Goal: Task Accomplishment & Management: Manage account settings

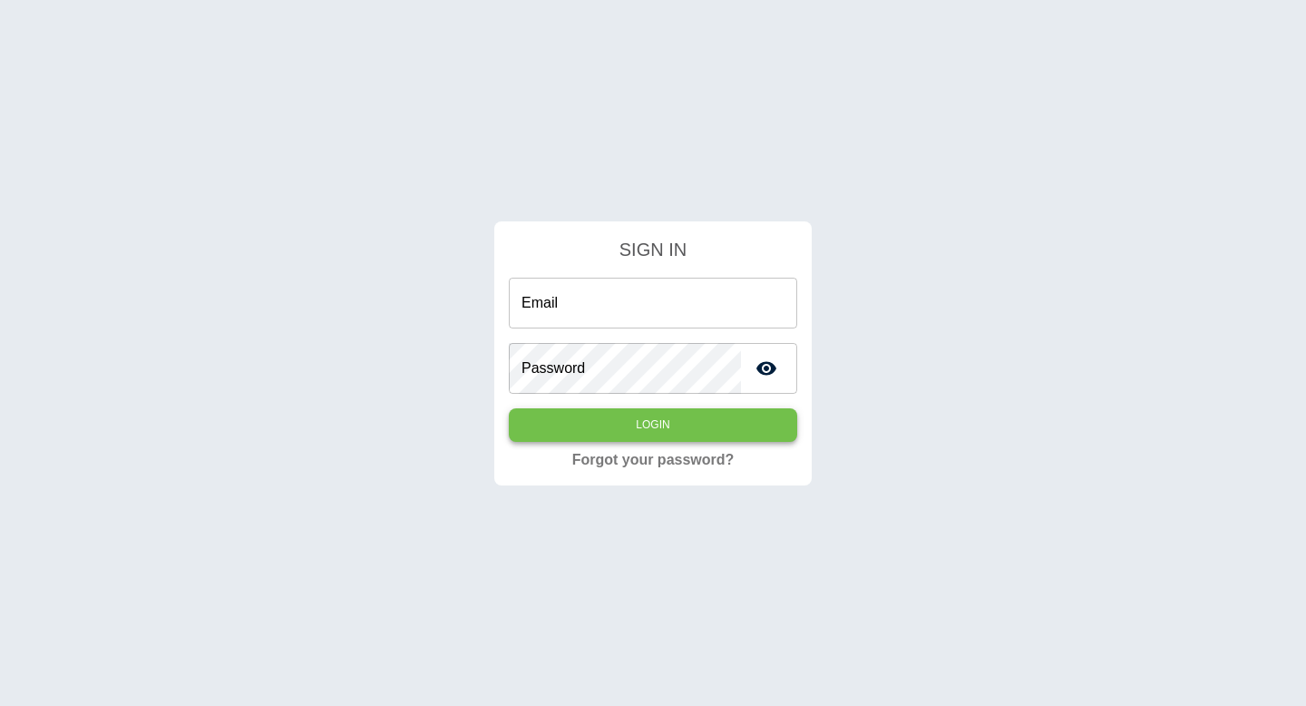
type input "**********"
click at [639, 417] on button "Login" at bounding box center [653, 425] width 288 height 34
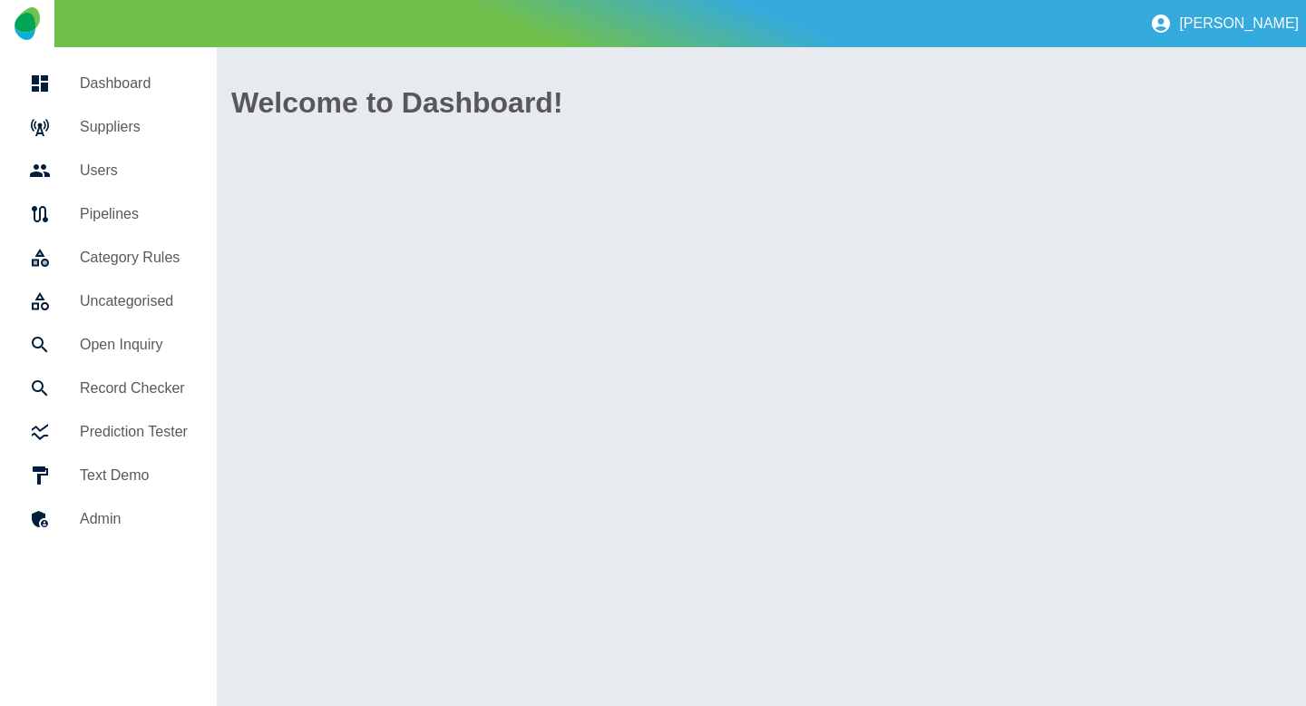
click at [150, 138] on link "Suppliers" at bounding box center [109, 127] width 188 height 44
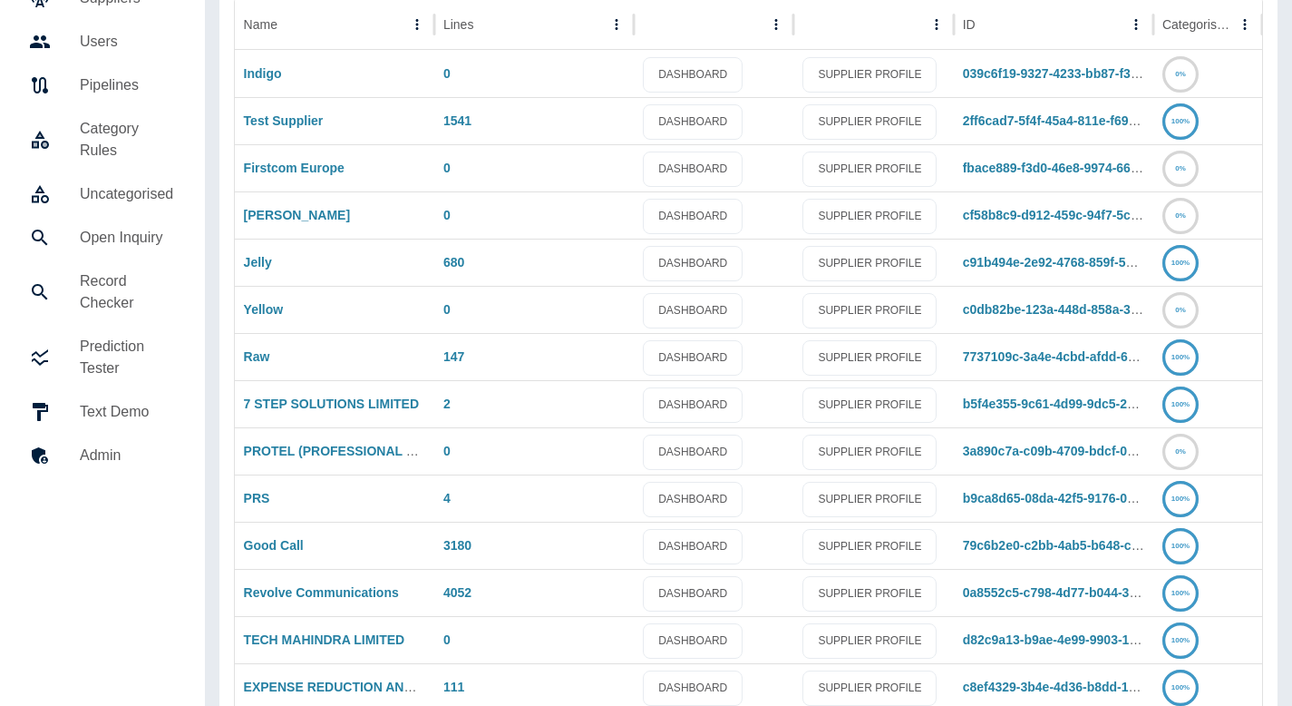
scroll to position [138, 0]
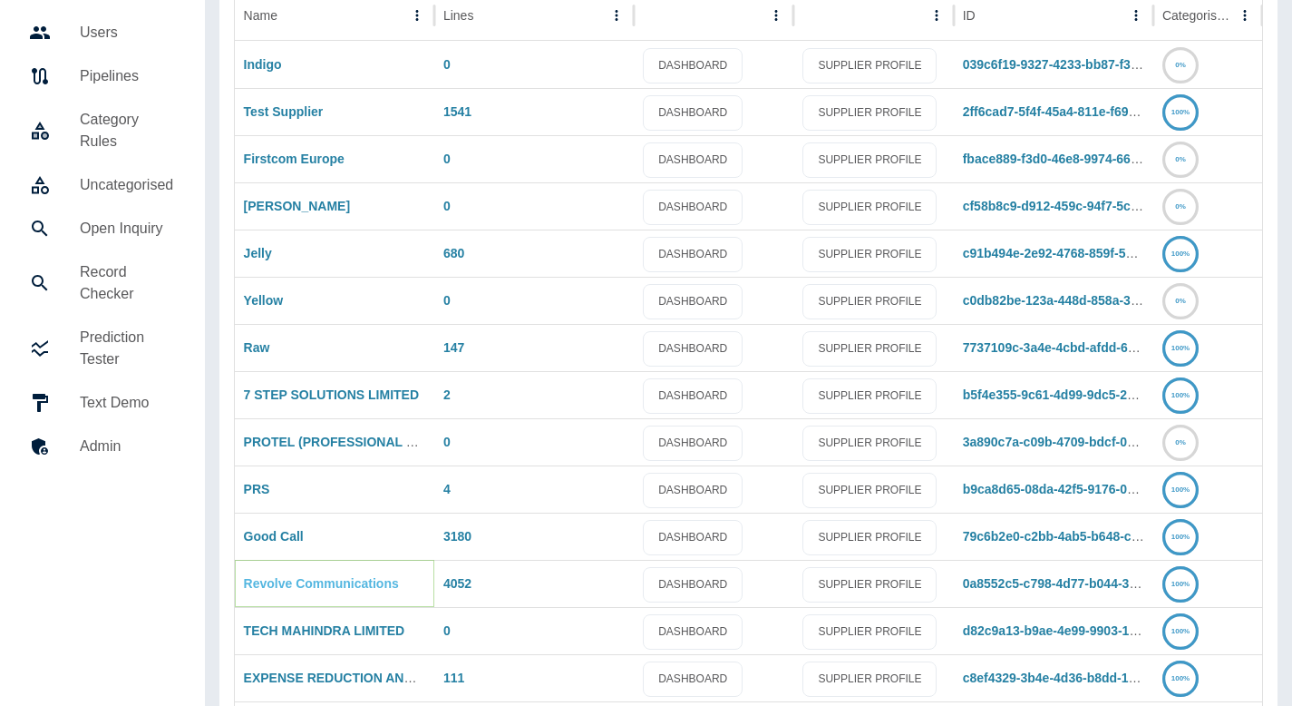
click at [297, 586] on link "Revolve Communications" at bounding box center [321, 583] width 155 height 15
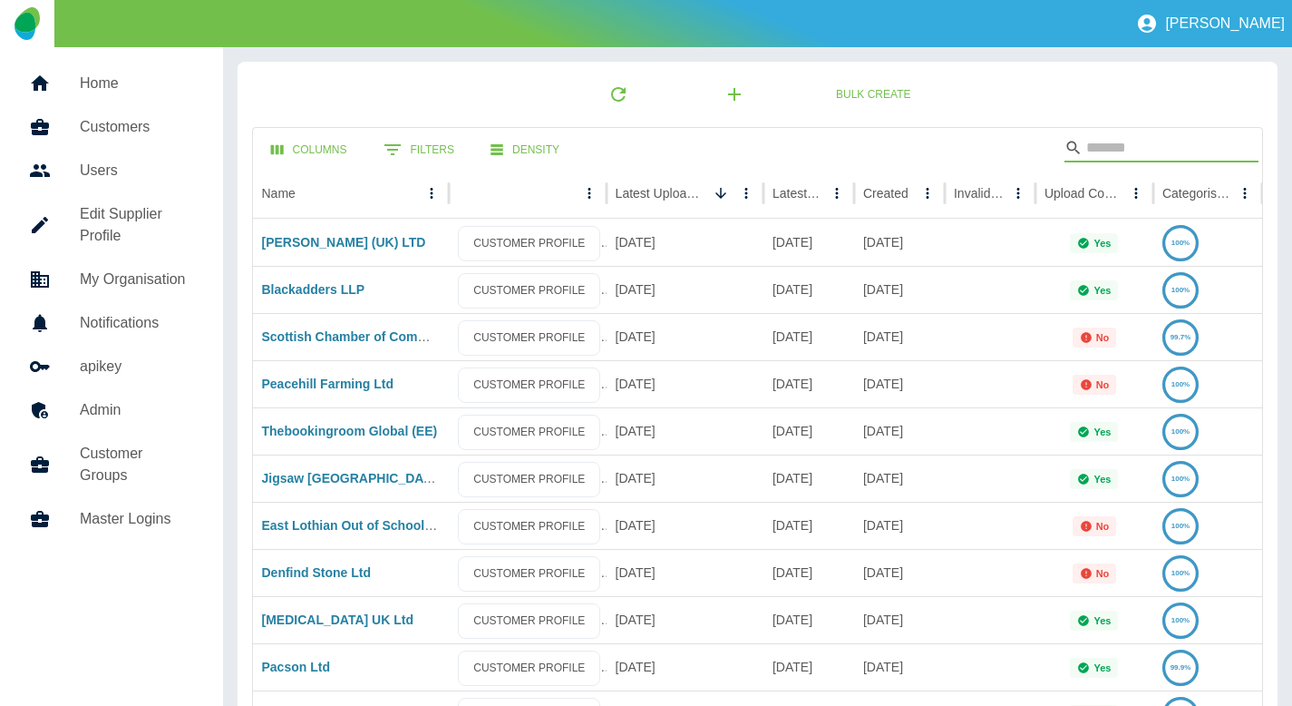
click at [1151, 141] on input "Search" at bounding box center [1158, 147] width 145 height 29
click at [332, 231] on div "[PERSON_NAME] (UK) LTD" at bounding box center [351, 242] width 197 height 47
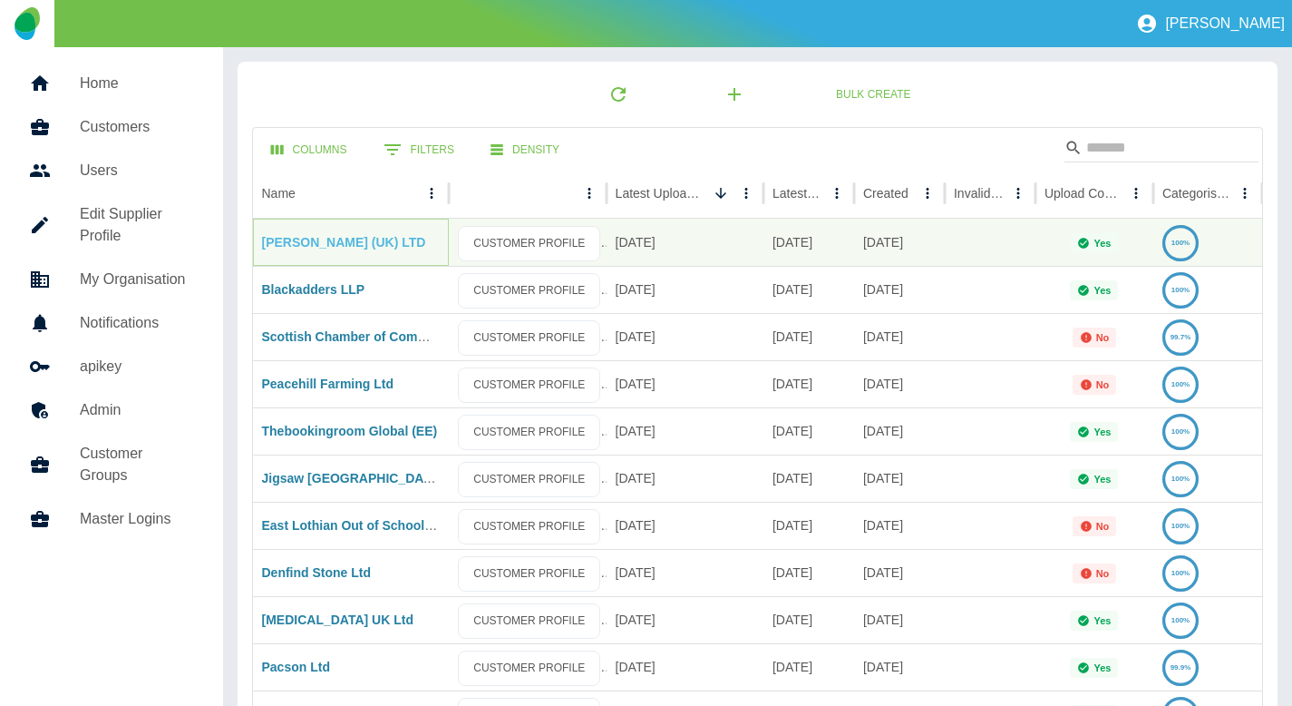
click at [328, 238] on link "[PERSON_NAME] (UK) LTD" at bounding box center [344, 242] width 164 height 15
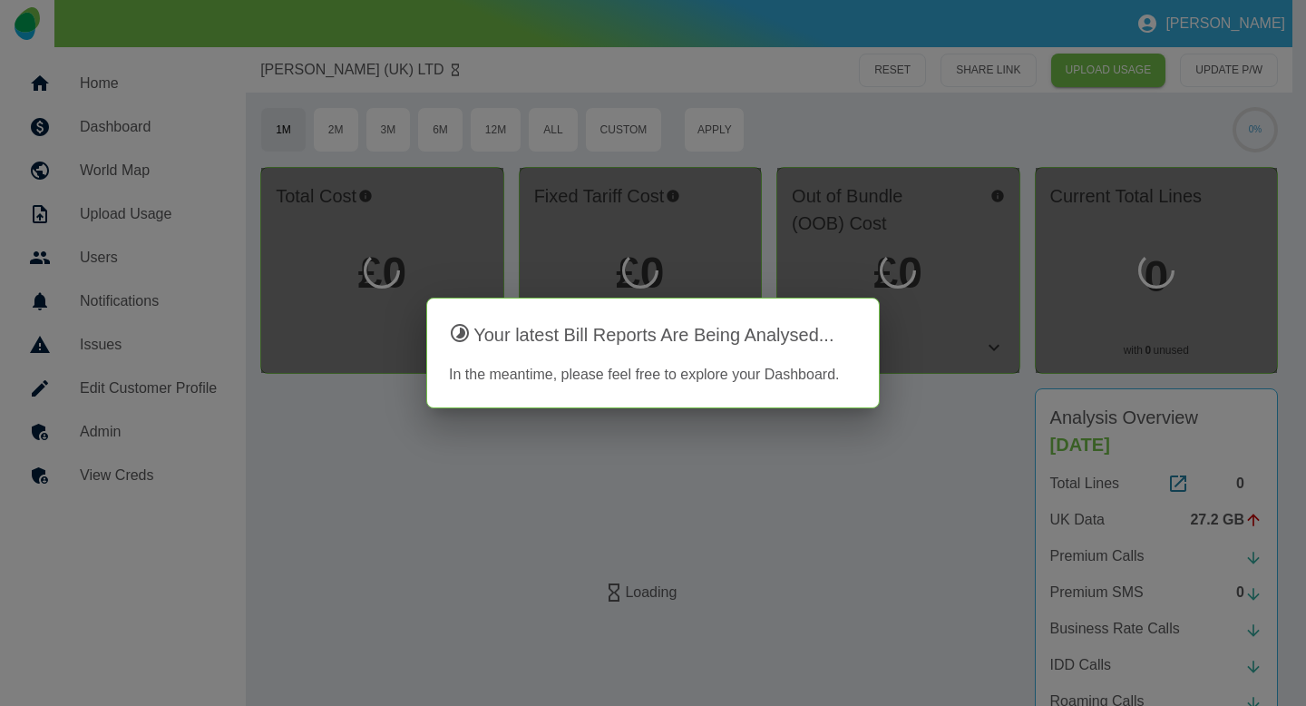
click at [411, 442] on div at bounding box center [653, 353] width 1306 height 706
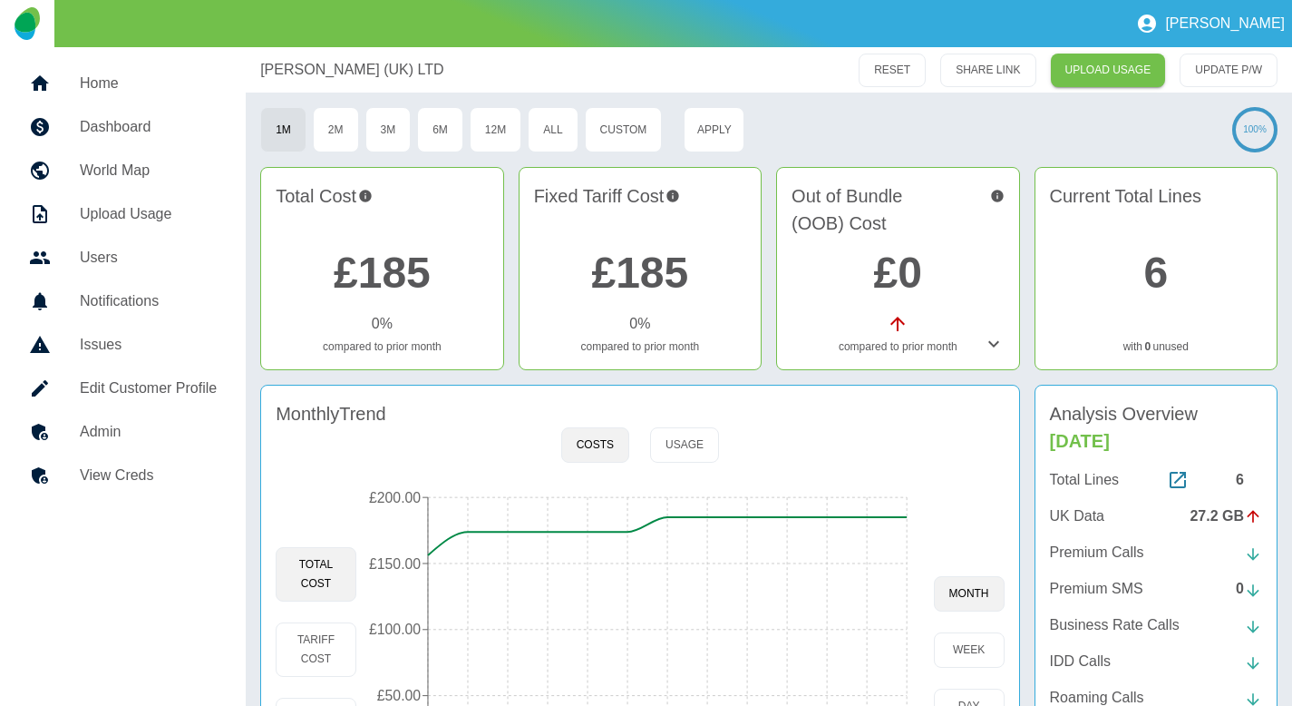
scroll to position [190, 0]
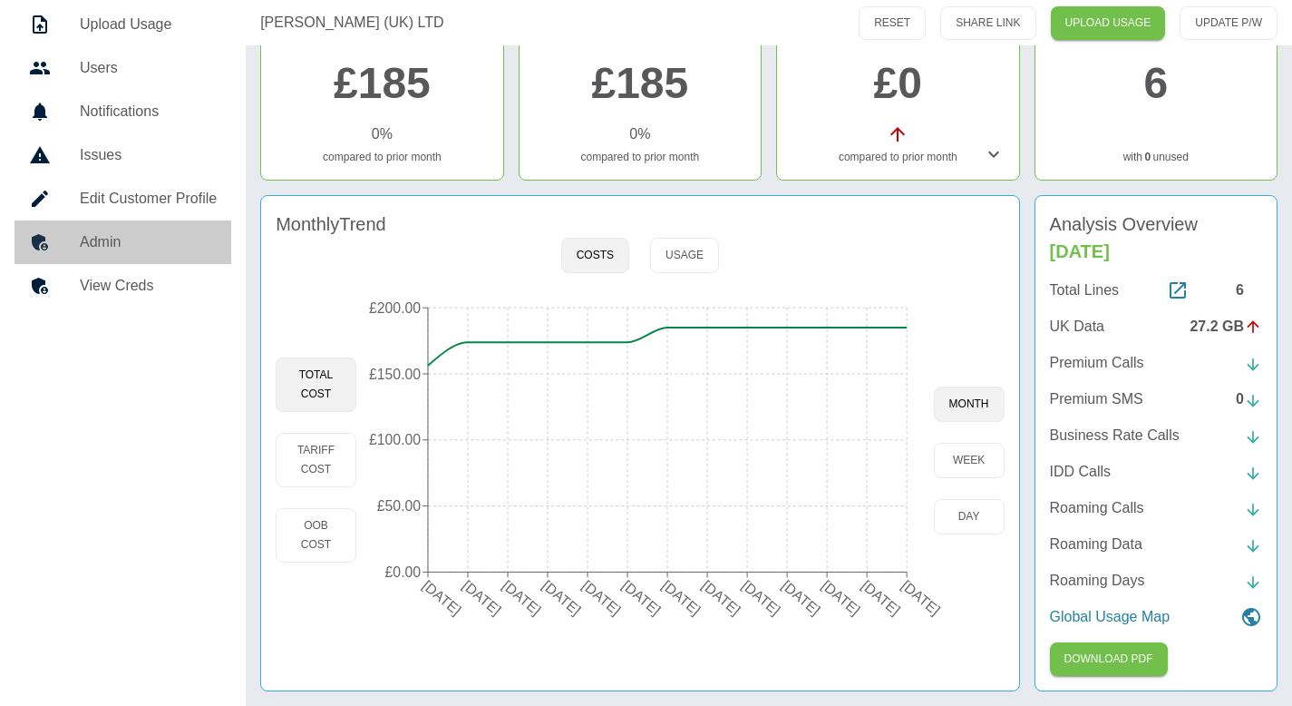
click at [117, 244] on h5 "Admin" at bounding box center [148, 242] width 137 height 22
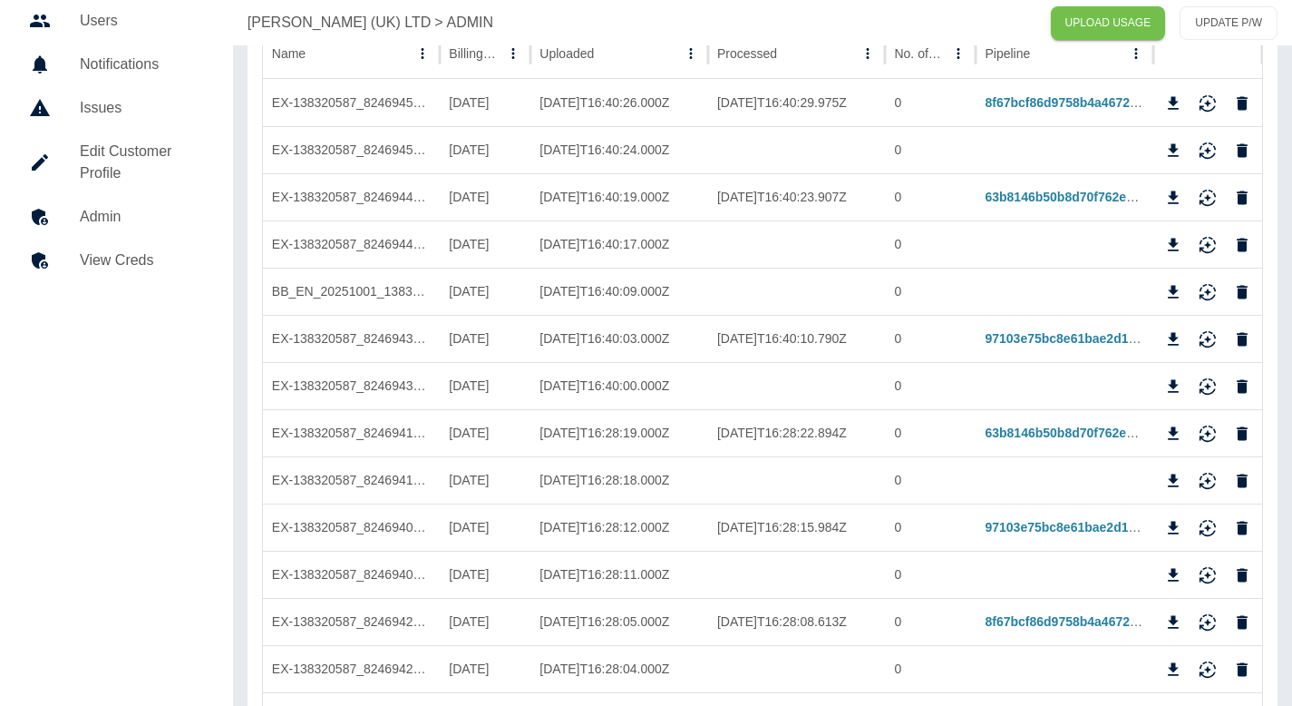
scroll to position [243, 0]
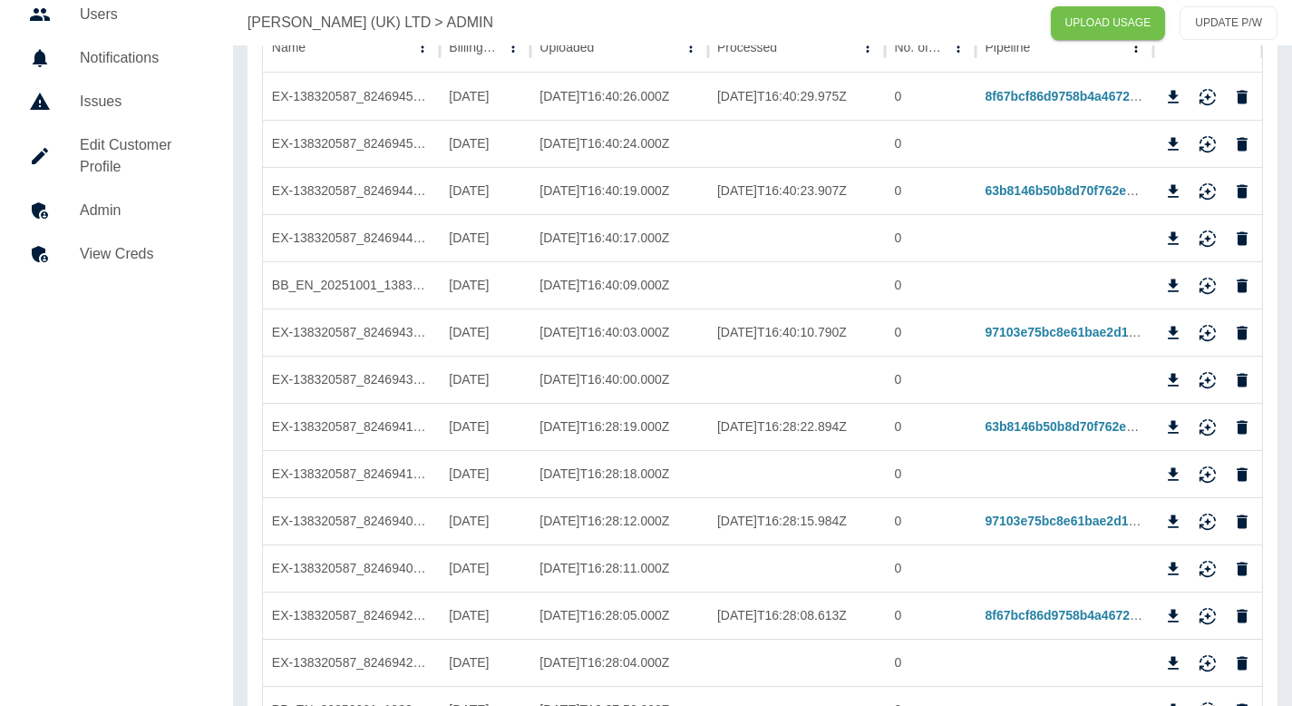
click at [161, 172] on h5 "Edit Customer Profile" at bounding box center [142, 156] width 124 height 44
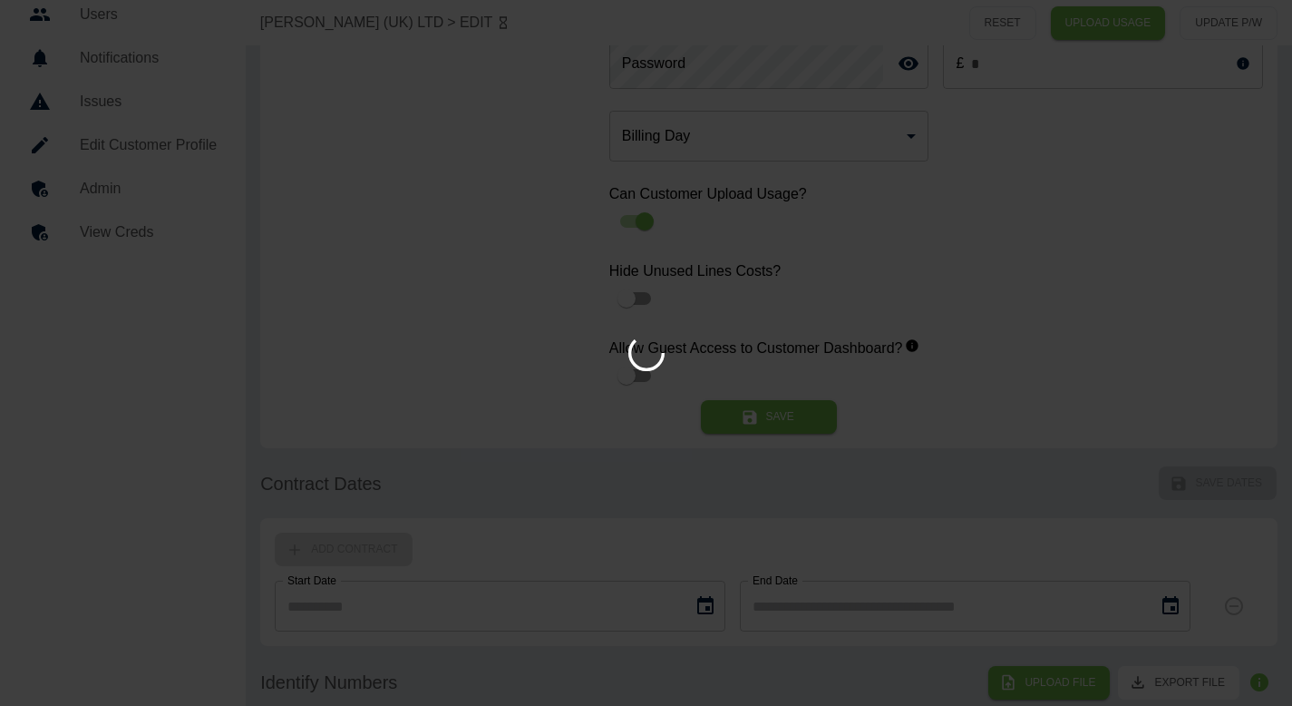
type input "**"
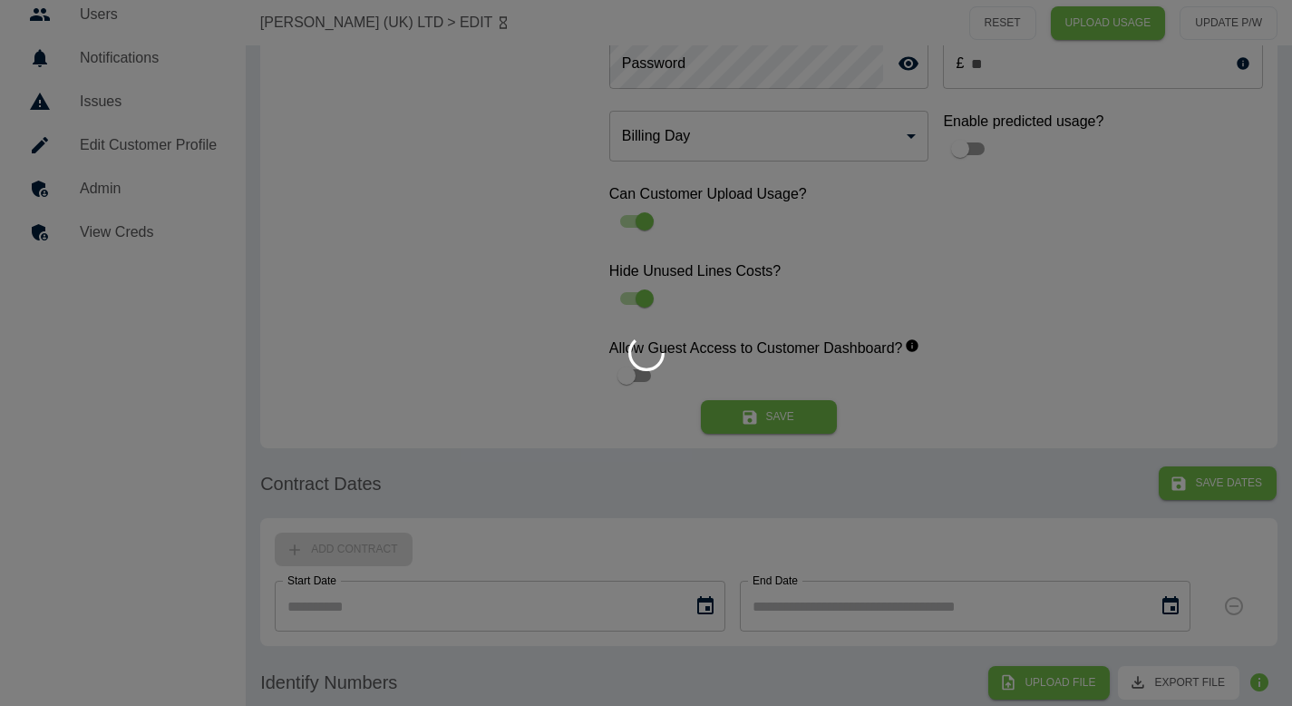
type input "**********"
type input "*"
type input "*********"
type input "*"
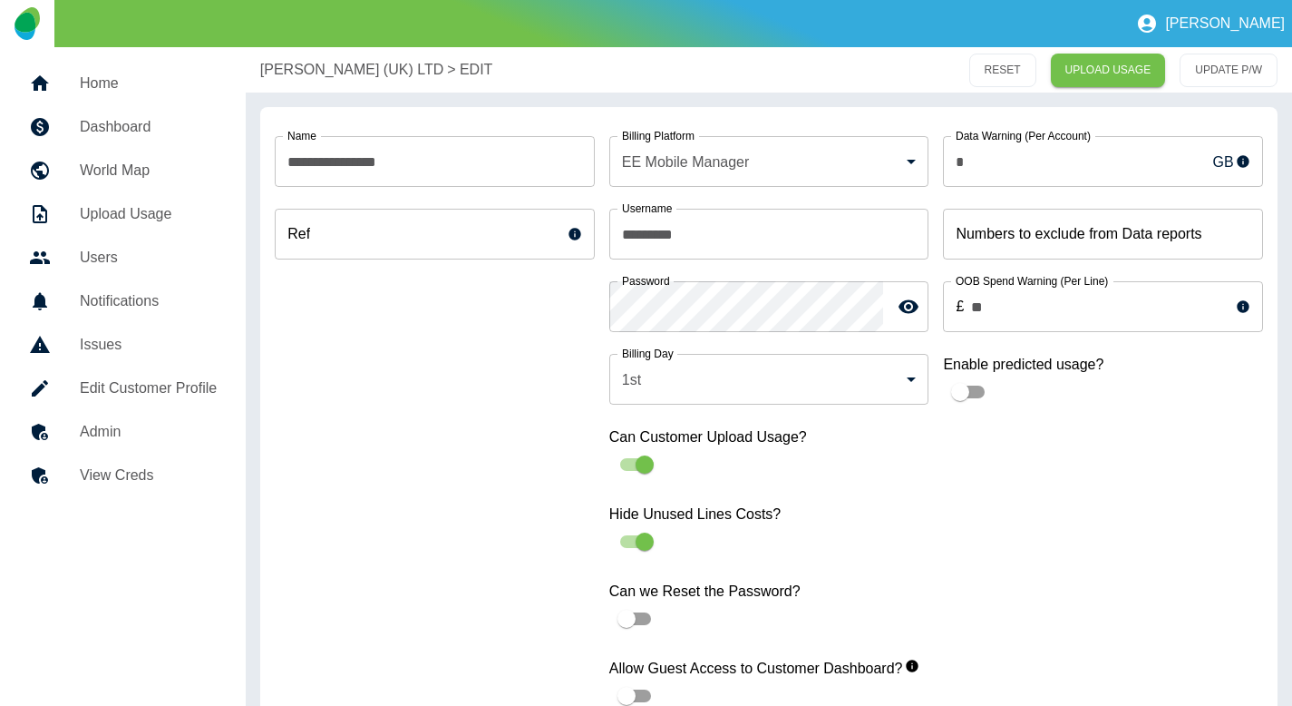
click at [316, 74] on p "[PERSON_NAME] (UK) LTD" at bounding box center [351, 70] width 183 height 22
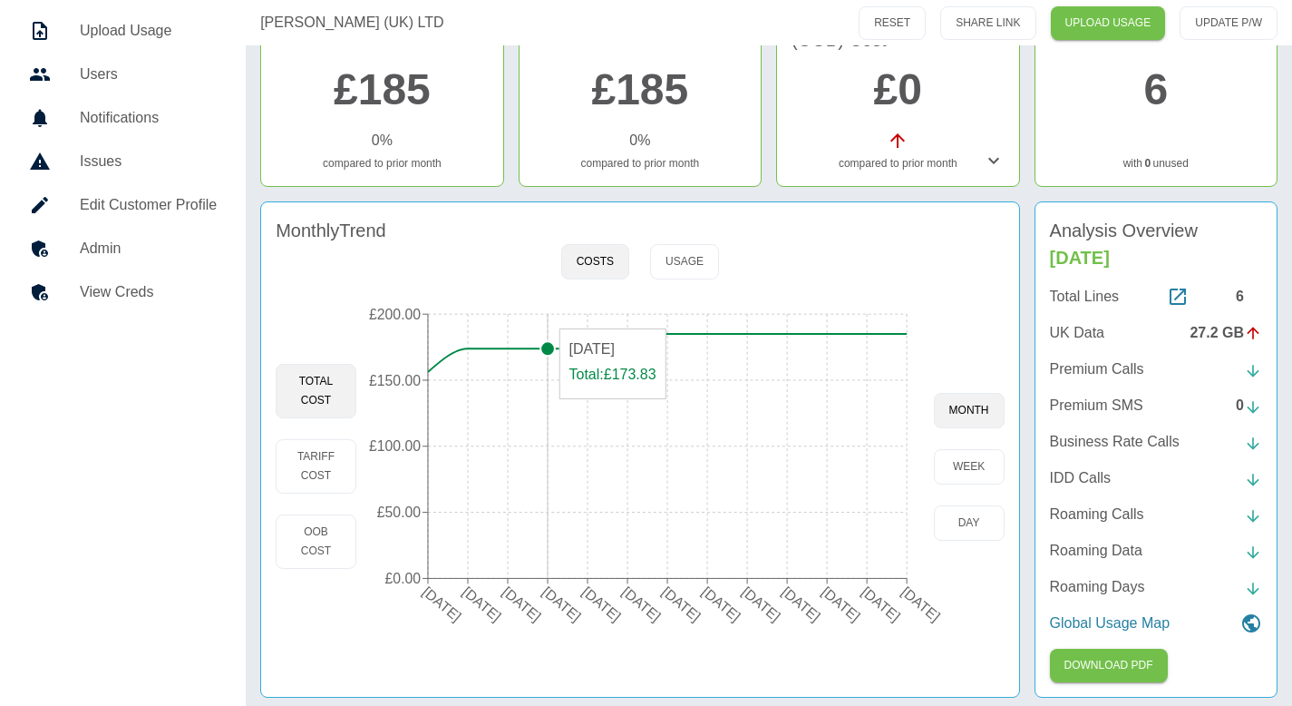
scroll to position [190, 0]
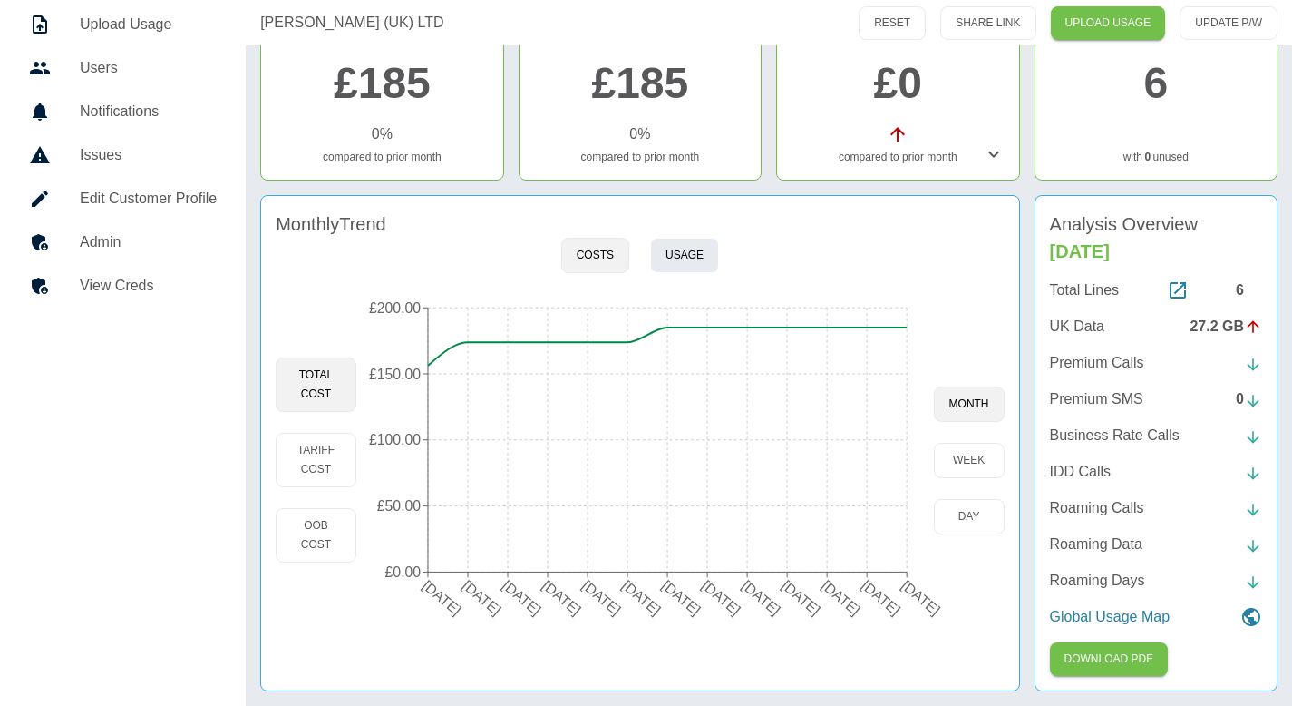
click at [694, 252] on button "Usage" at bounding box center [684, 255] width 69 height 35
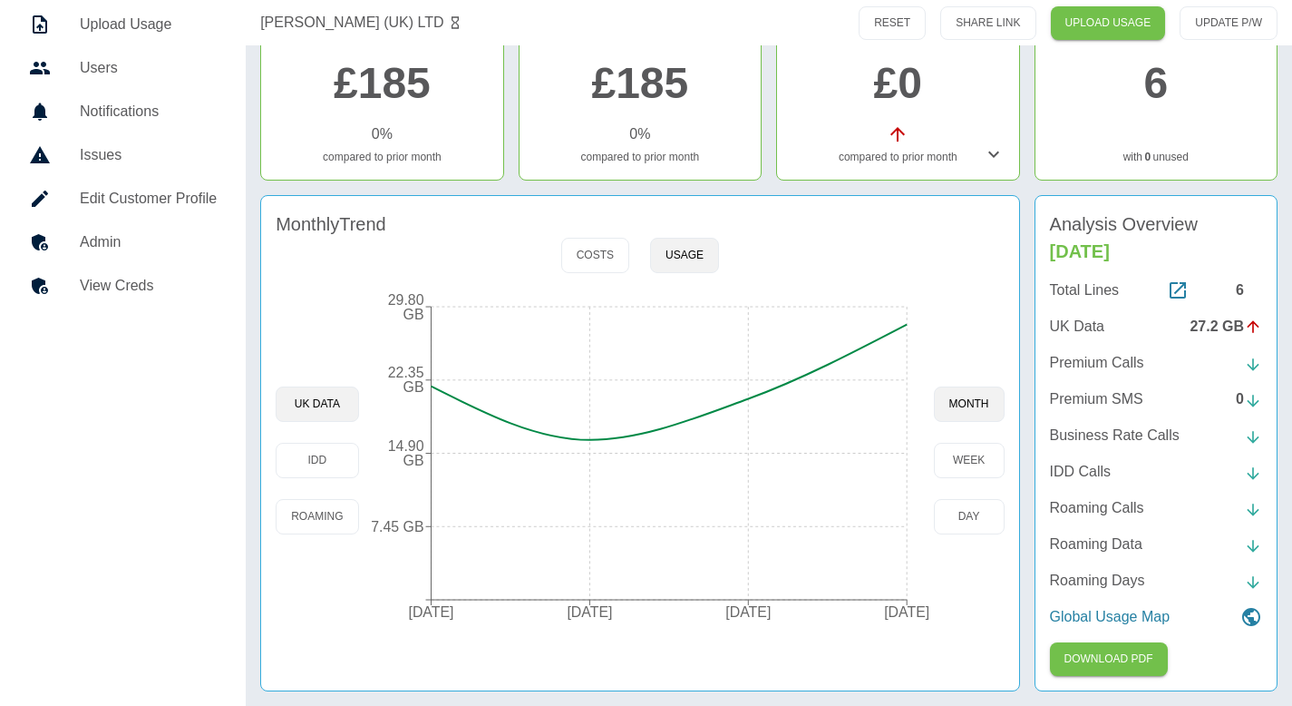
click at [83, 297] on link "View Creds" at bounding box center [123, 286] width 217 height 44
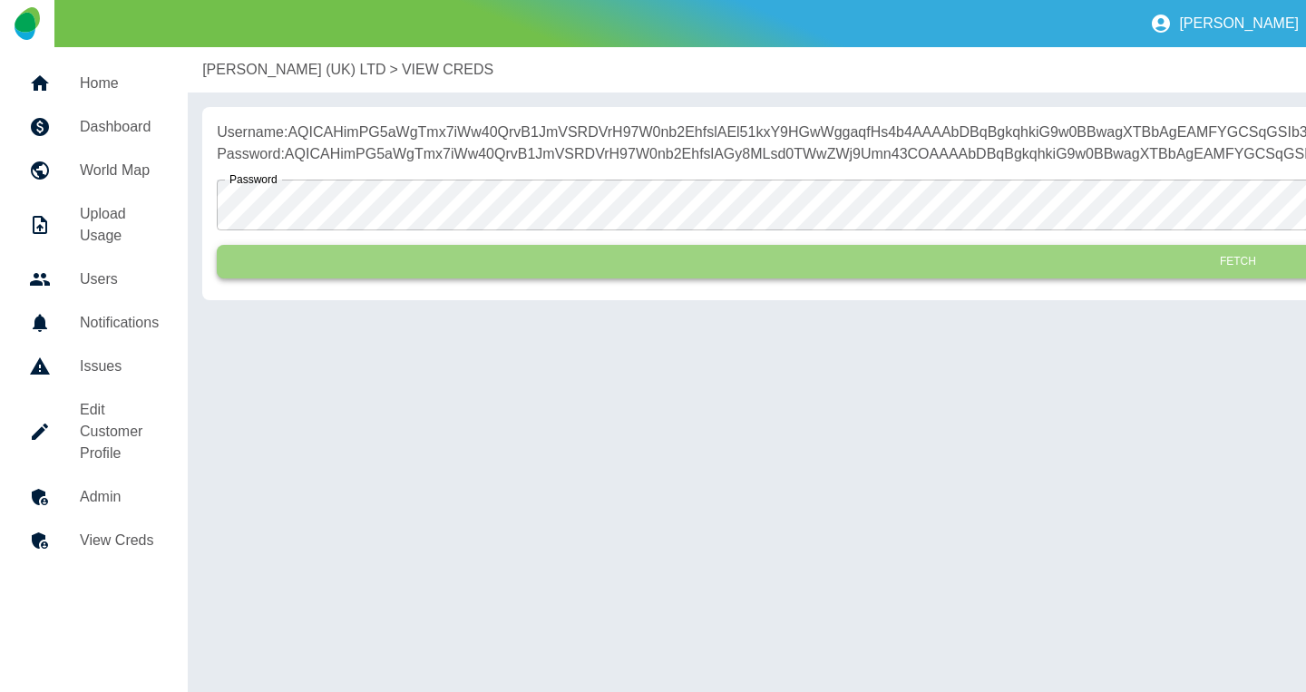
click at [388, 278] on button "Fetch" at bounding box center [1238, 262] width 2042 height 34
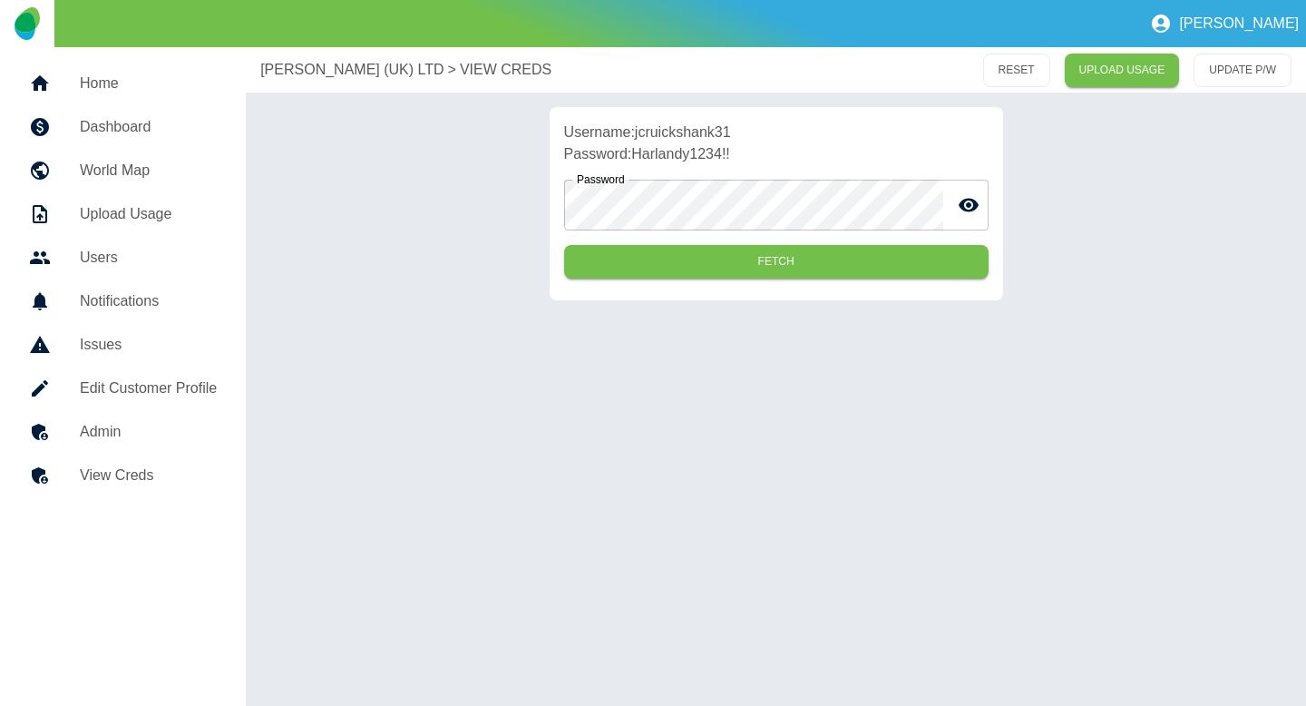
click at [702, 136] on p "Username: jcruickshank31" at bounding box center [776, 133] width 424 height 22
copy p "jcruickshank31"
drag, startPoint x: 752, startPoint y: 161, endPoint x: 636, endPoint y: 161, distance: 116.1
click at [636, 161] on p "Password: Harlandy1234!!" at bounding box center [776, 154] width 424 height 22
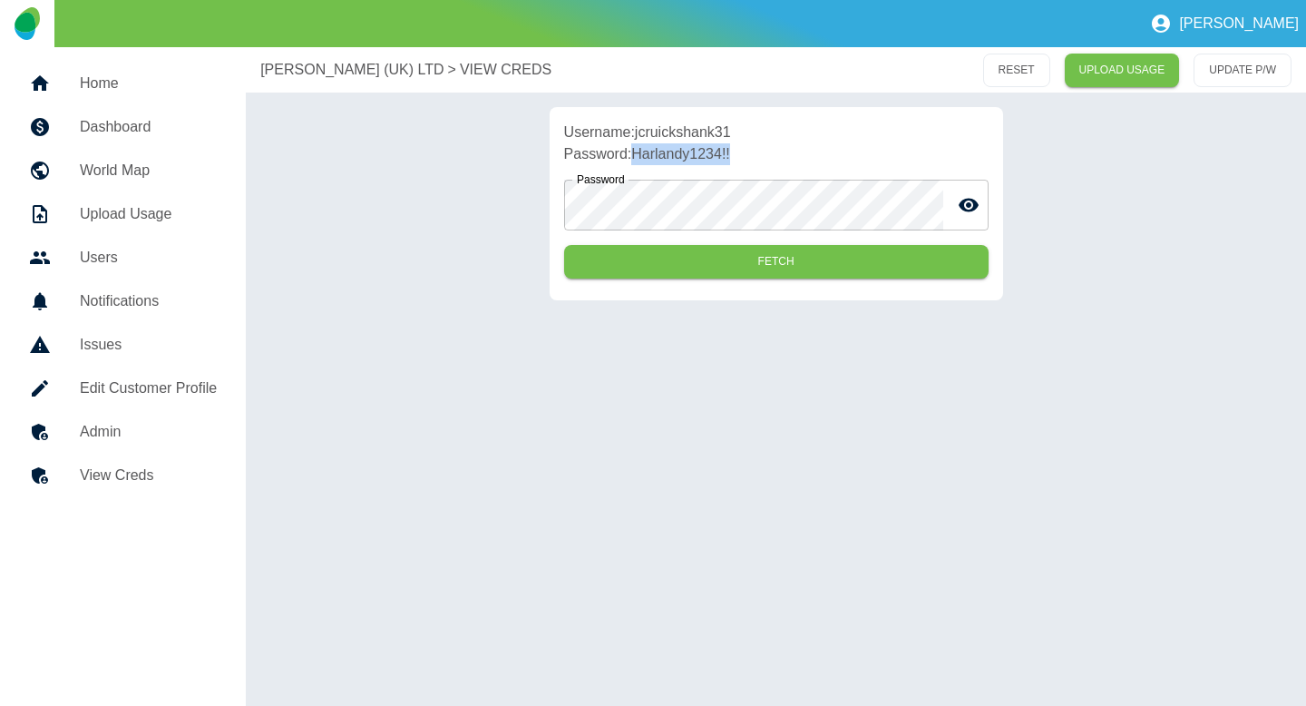
copy p "Harlandy1234!!"
click at [100, 417] on link "Admin" at bounding box center [123, 432] width 217 height 44
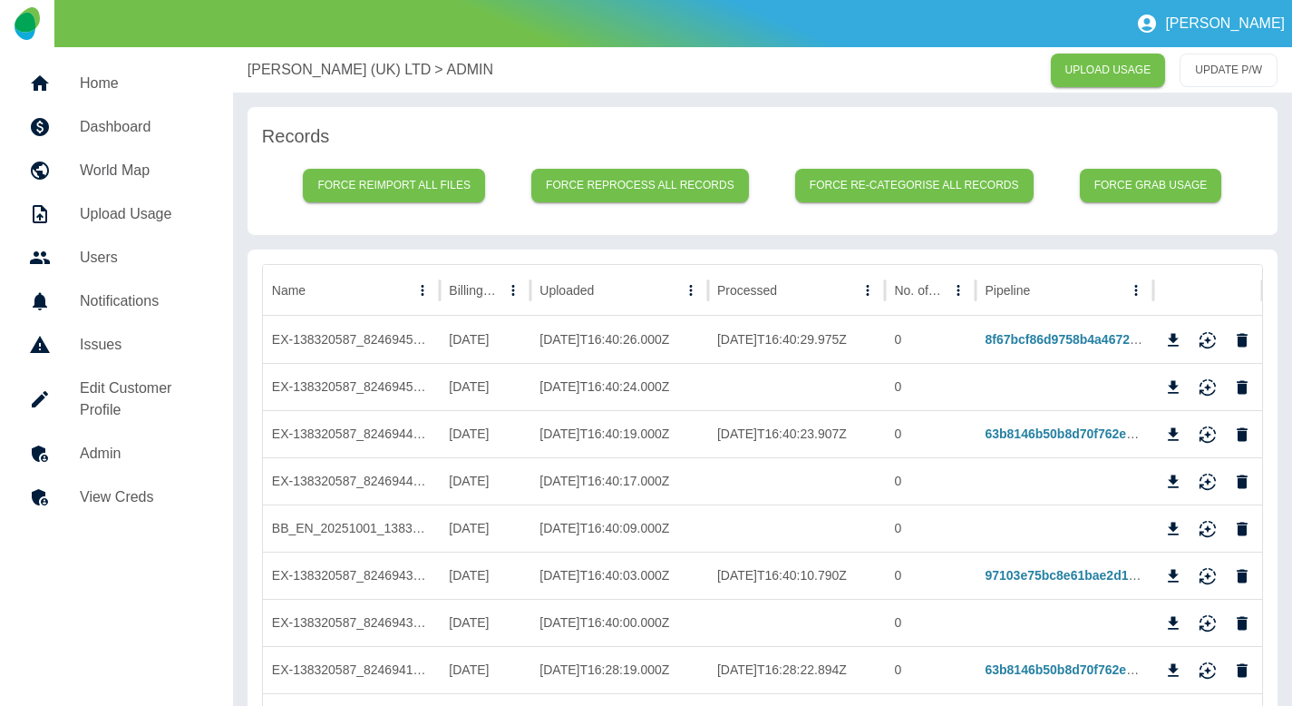
click at [270, 72] on p "[PERSON_NAME] (UK) LTD" at bounding box center [339, 70] width 183 height 22
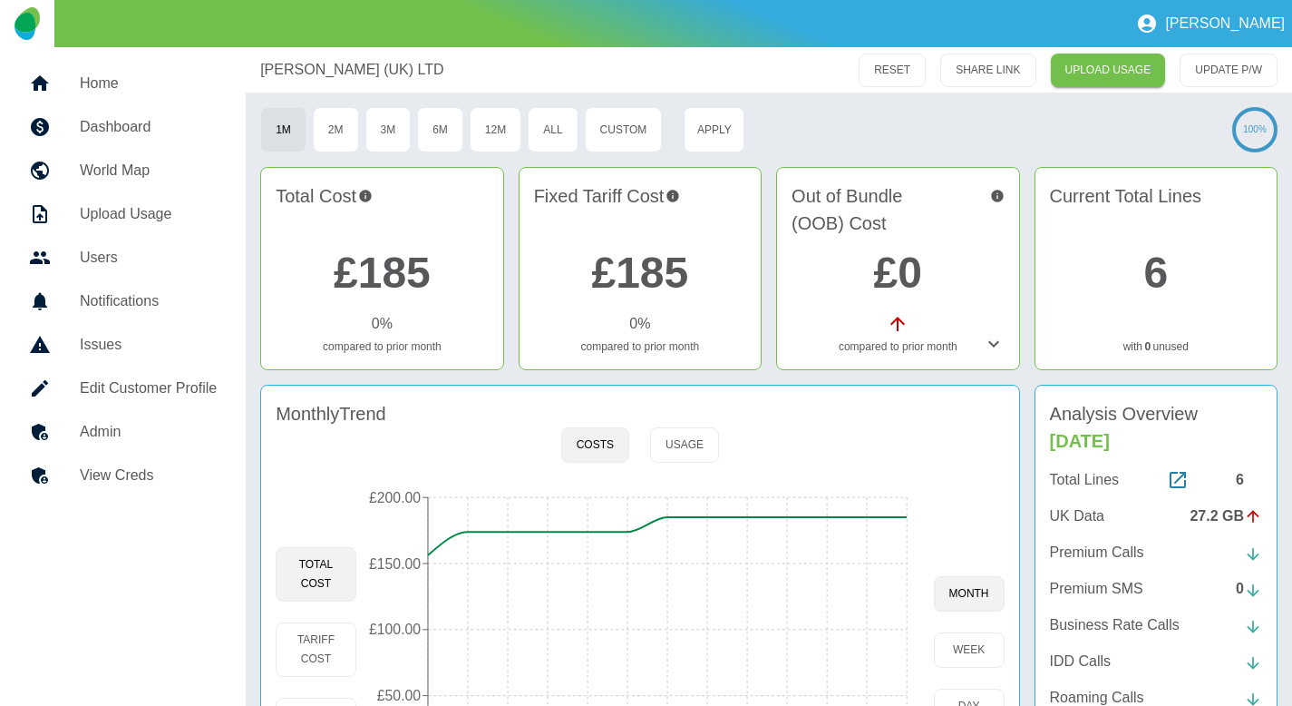
click at [148, 437] on h5 "Admin" at bounding box center [148, 432] width 137 height 22
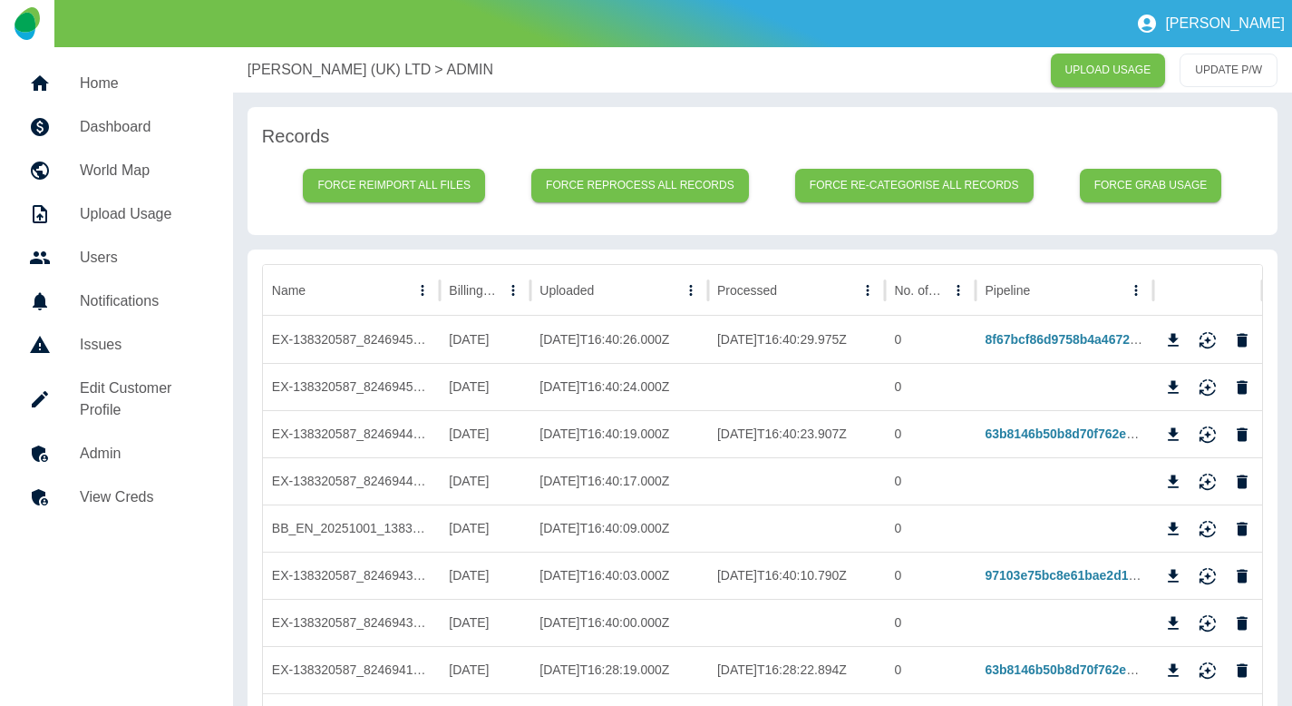
click at [309, 78] on p "[PERSON_NAME] (UK) LTD" at bounding box center [339, 70] width 183 height 22
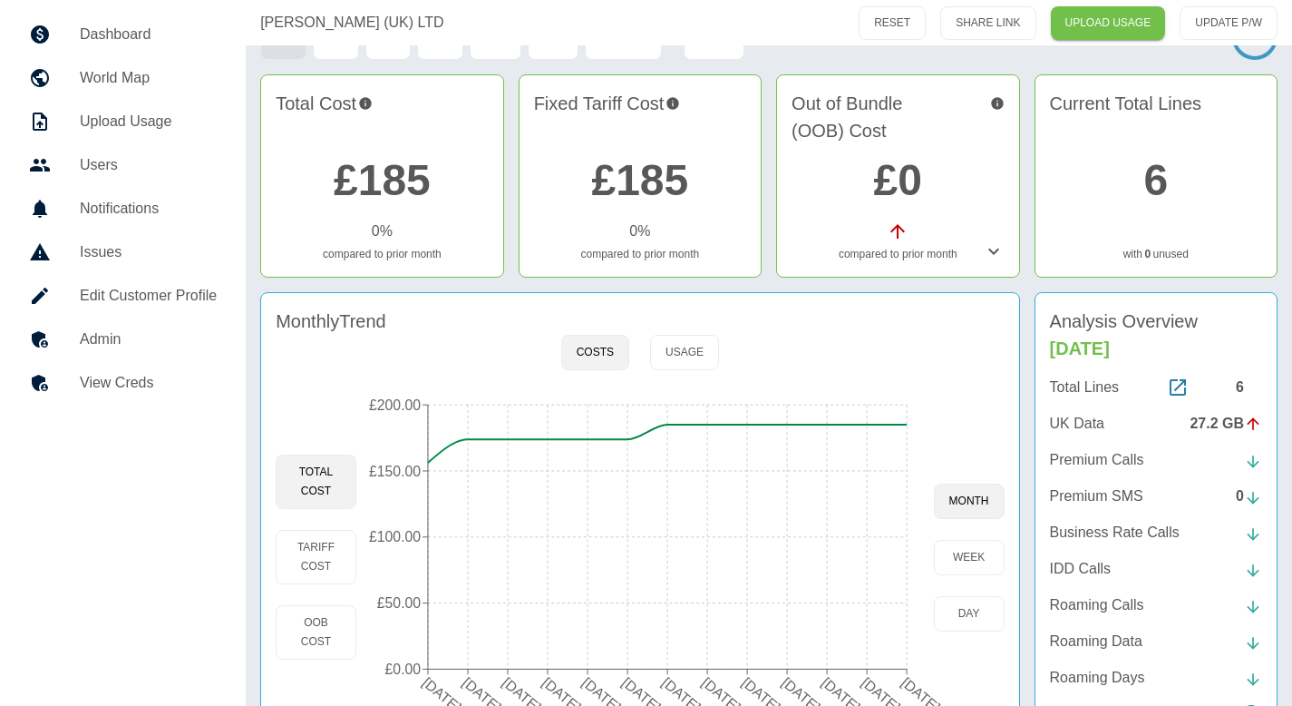
scroll to position [180, 0]
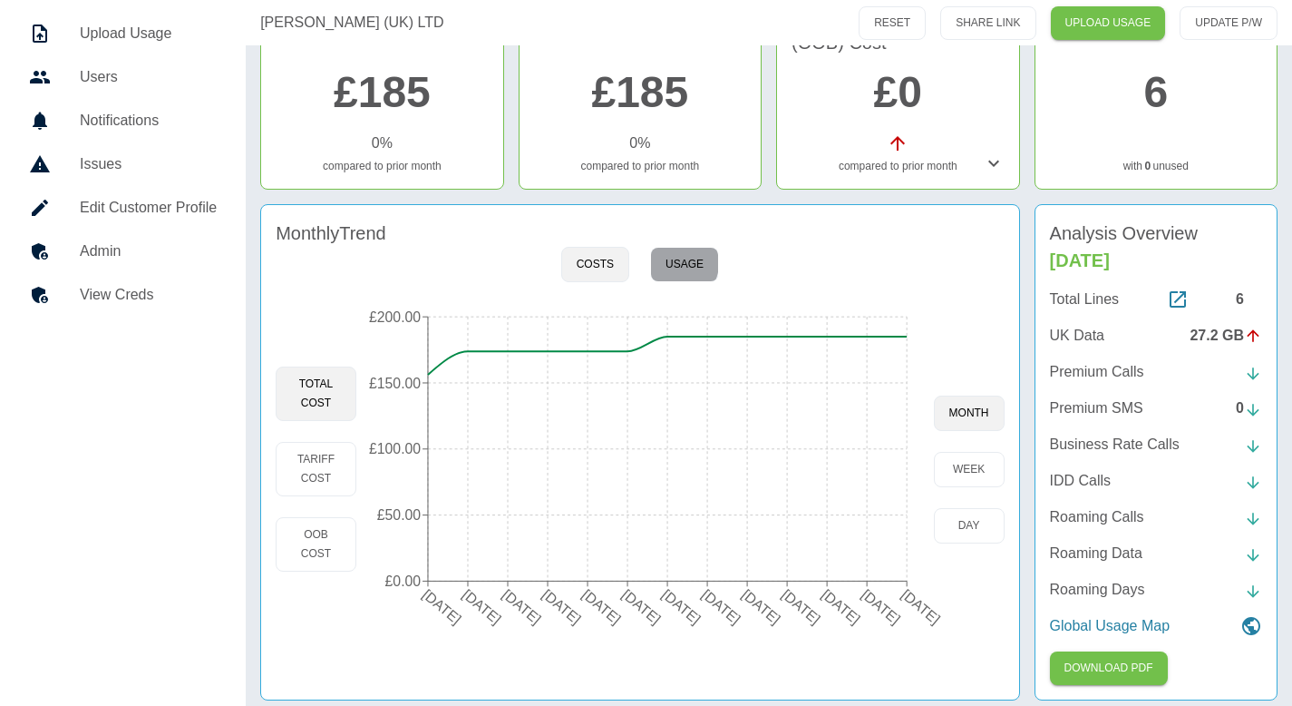
click at [675, 263] on button "Usage" at bounding box center [684, 264] width 69 height 35
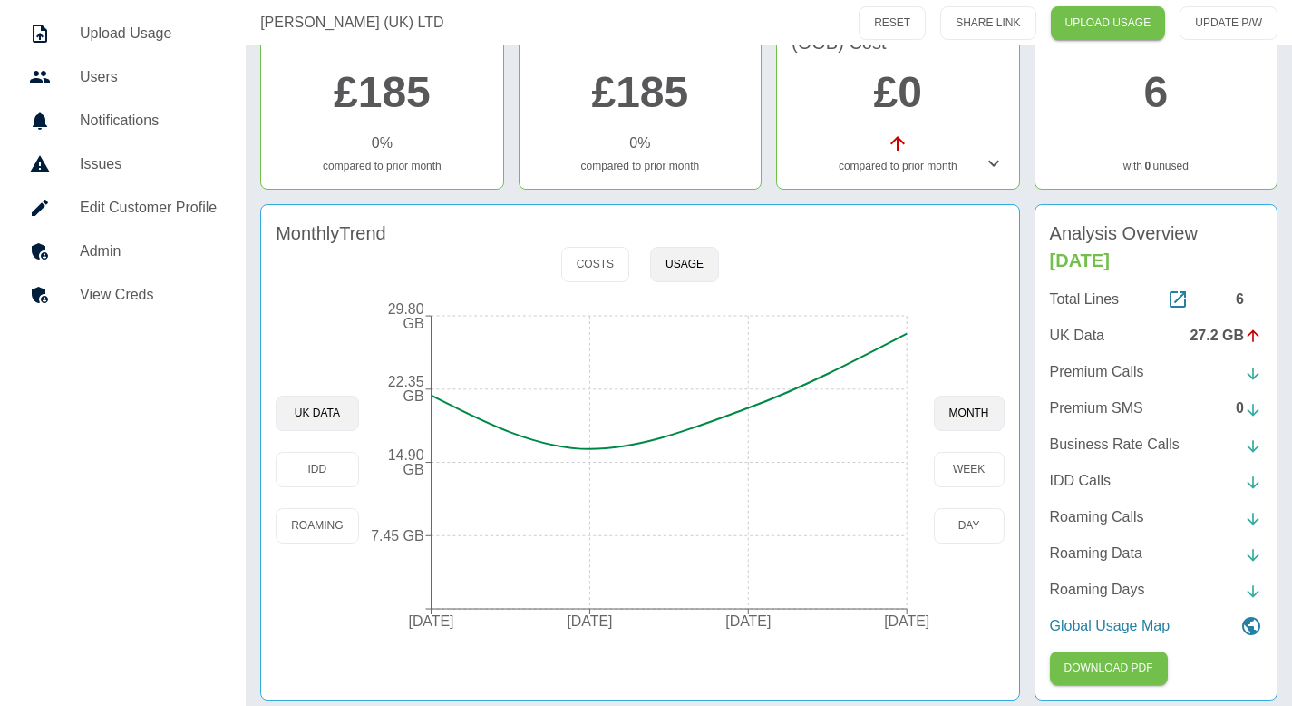
click at [171, 248] on h5 "Admin" at bounding box center [148, 251] width 137 height 22
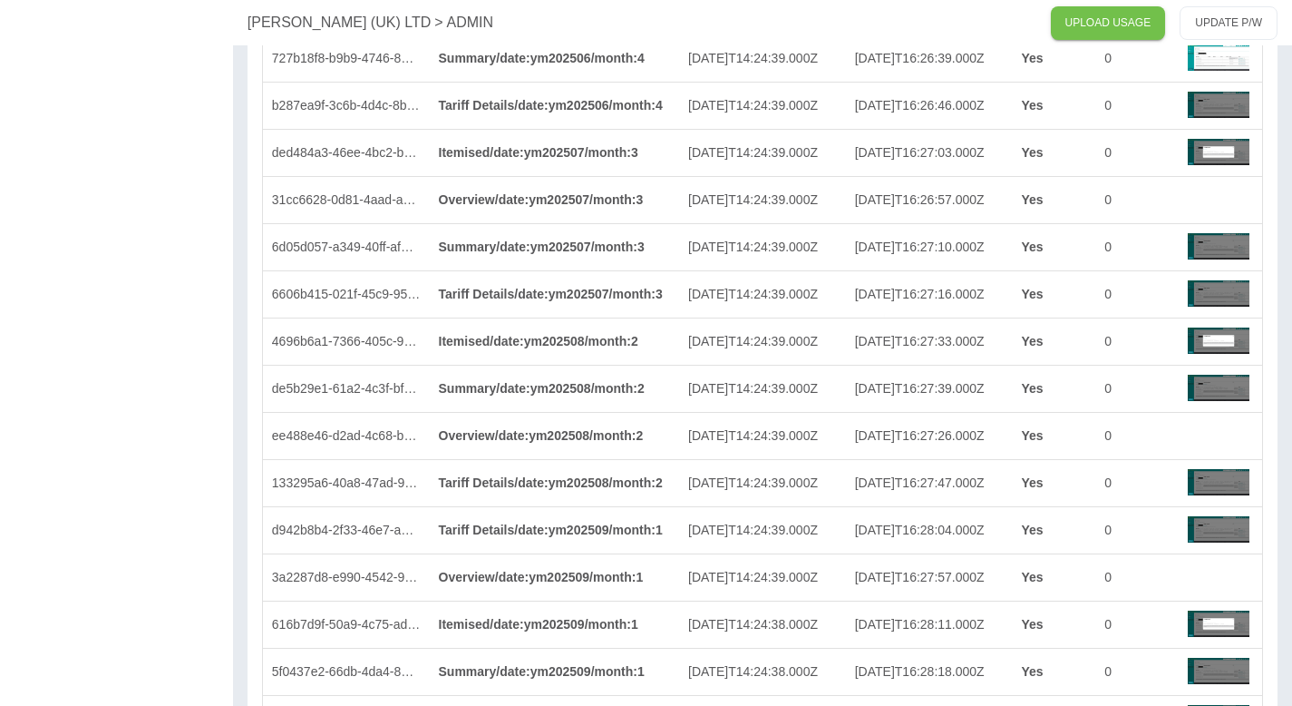
scroll to position [6576, 0]
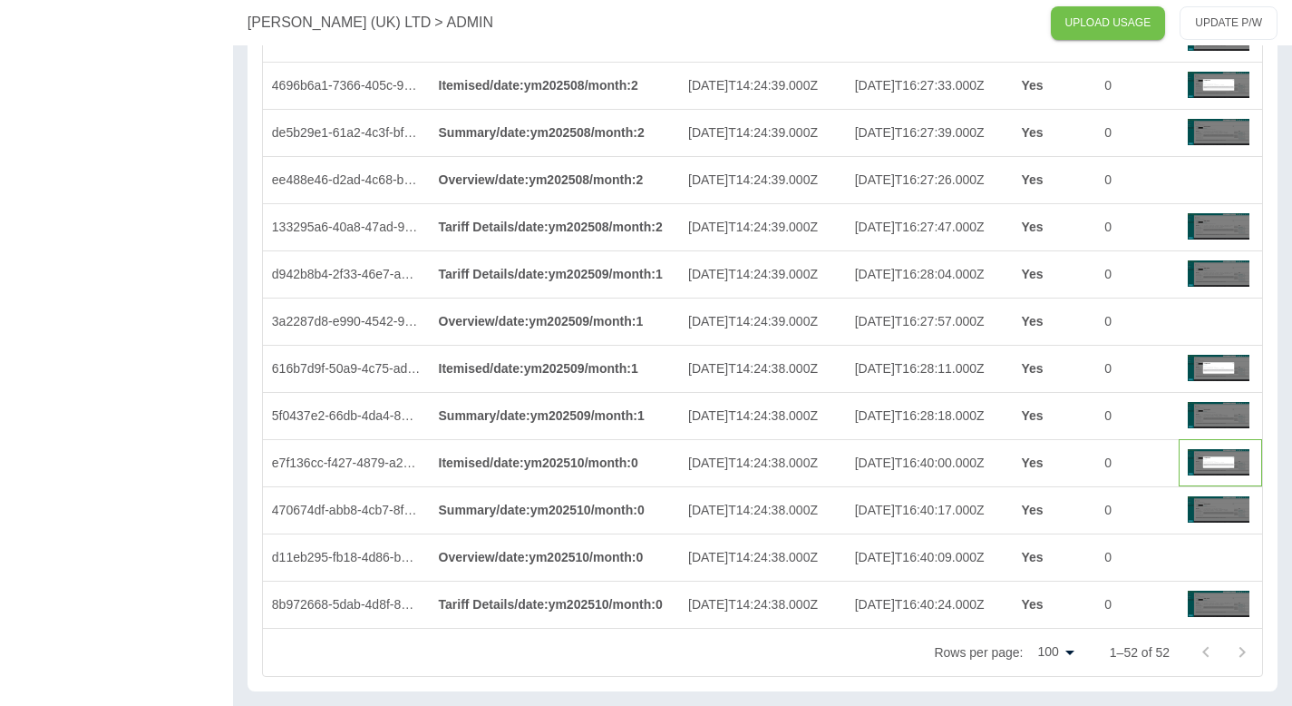
click at [1216, 457] on img at bounding box center [1219, 462] width 62 height 44
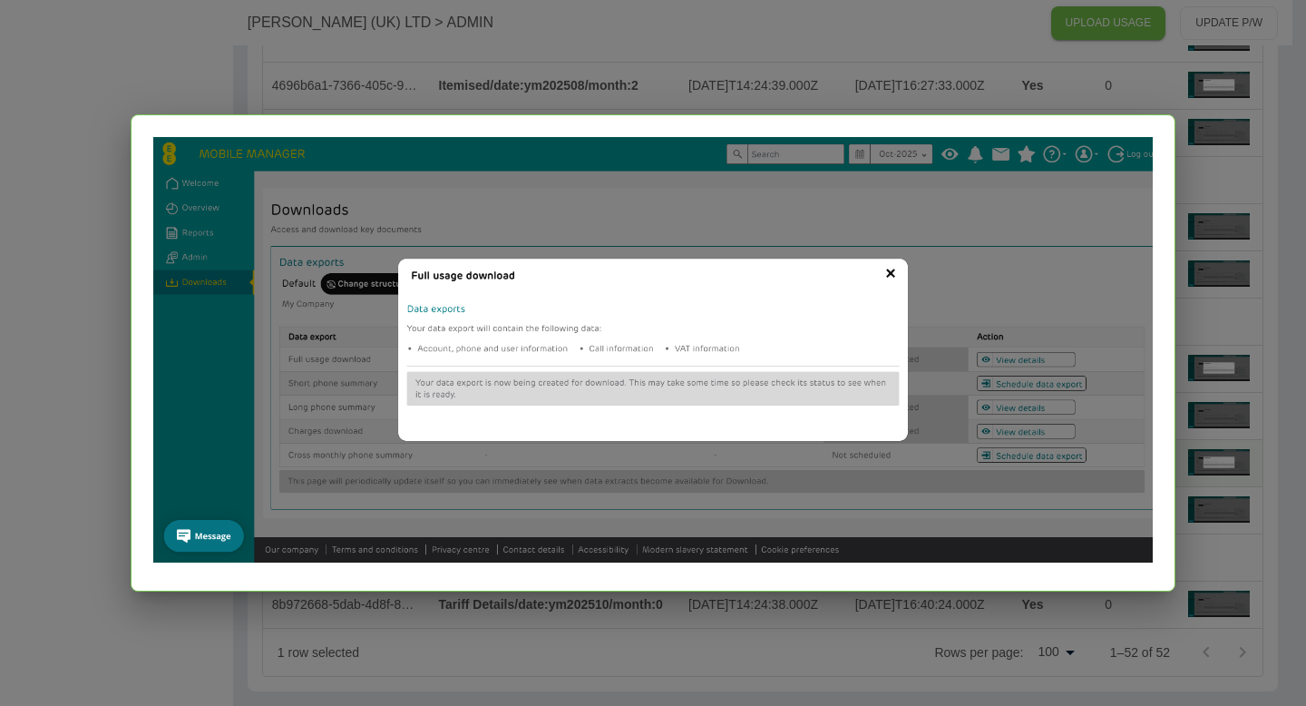
click at [1221, 391] on div at bounding box center [653, 353] width 1306 height 706
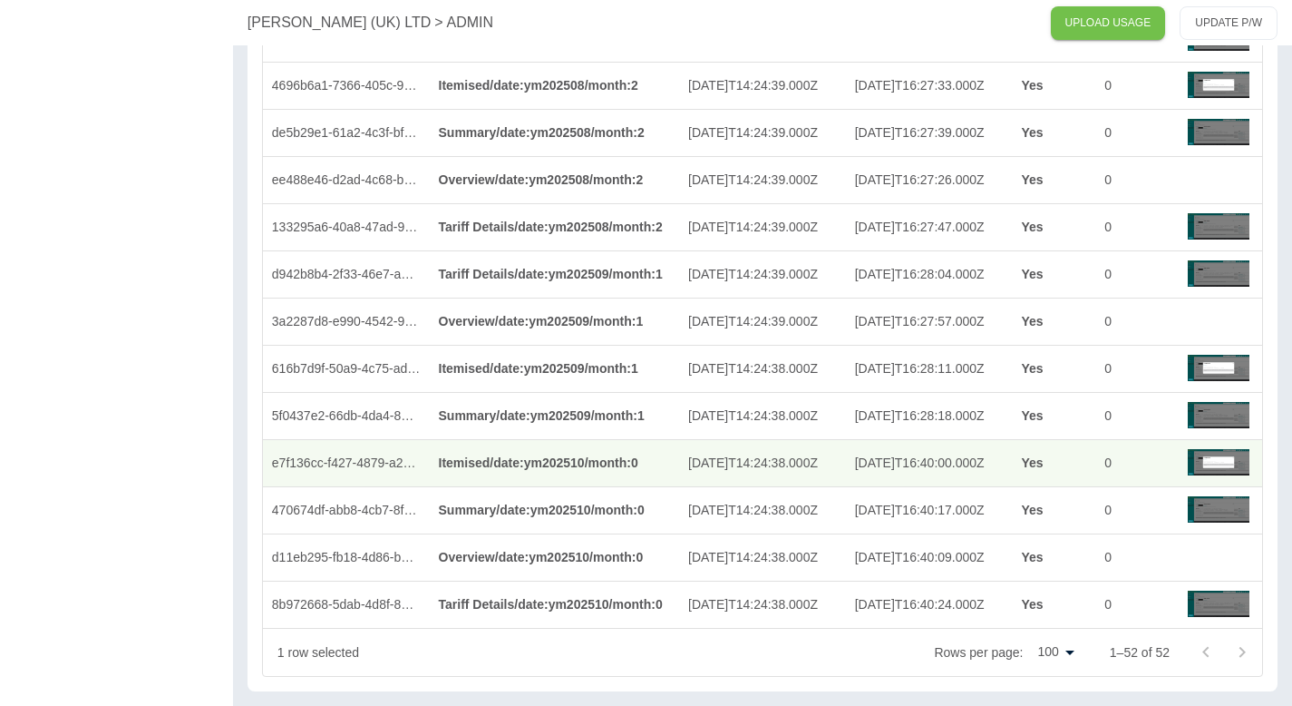
click at [287, 33] on p "[PERSON_NAME] (UK) LTD" at bounding box center [339, 23] width 183 height 22
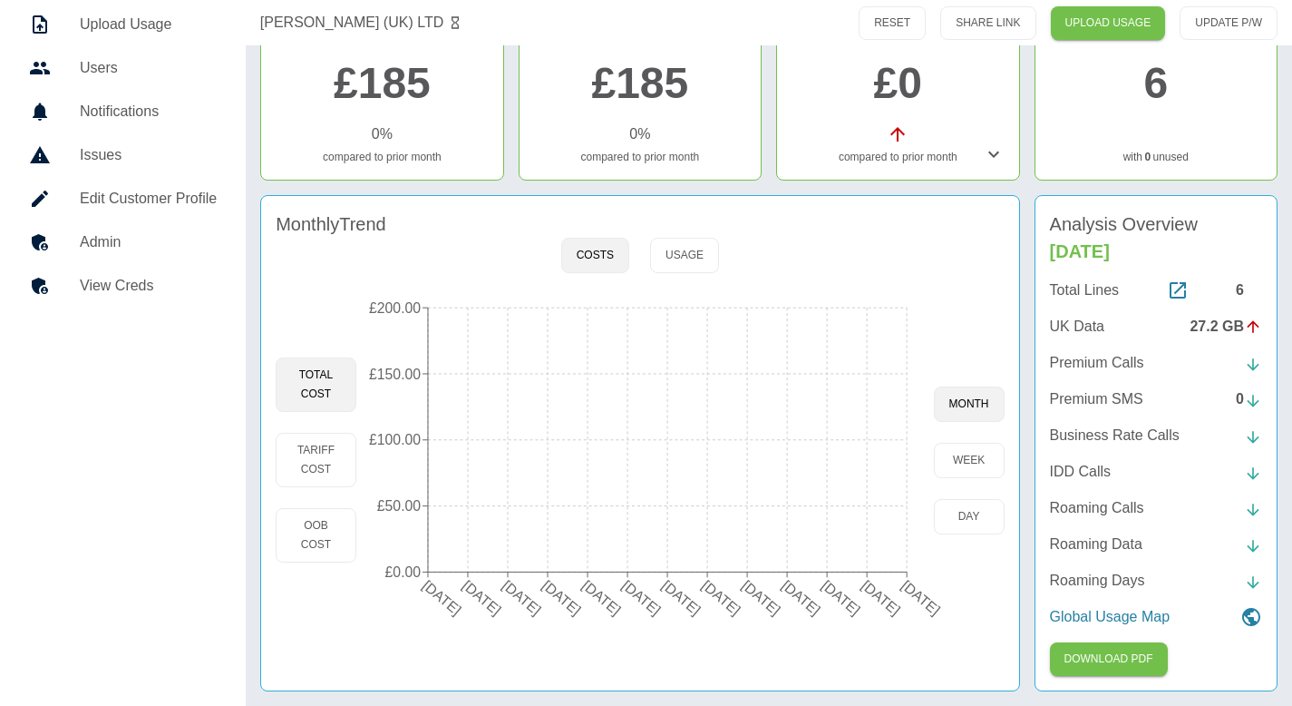
scroll to position [190, 0]
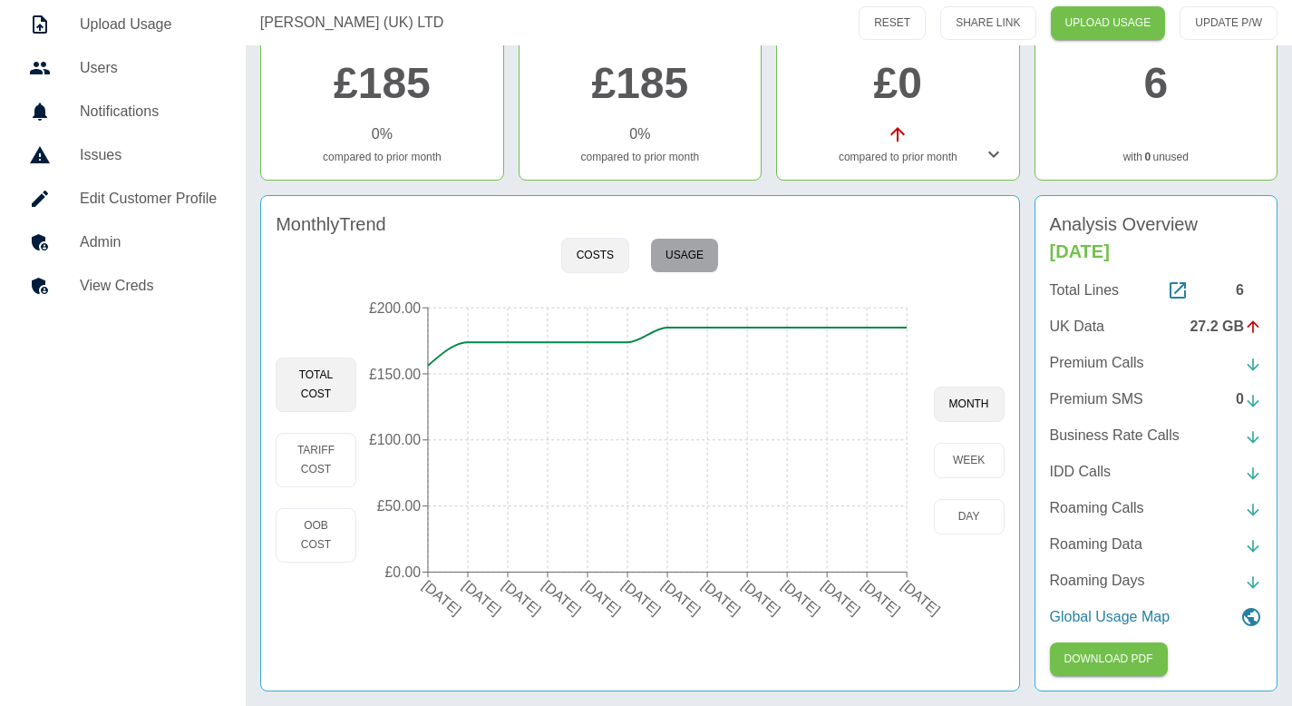
click at [660, 242] on button "Usage" at bounding box center [684, 255] width 69 height 35
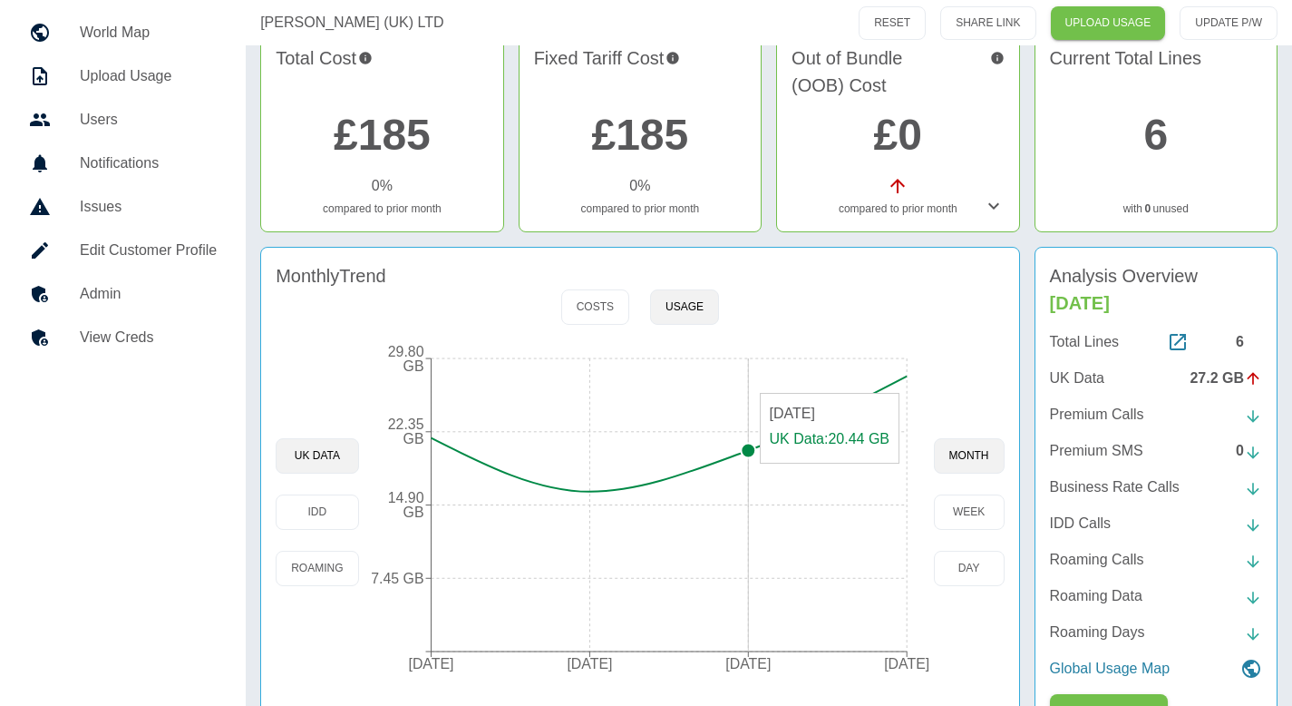
scroll to position [190, 0]
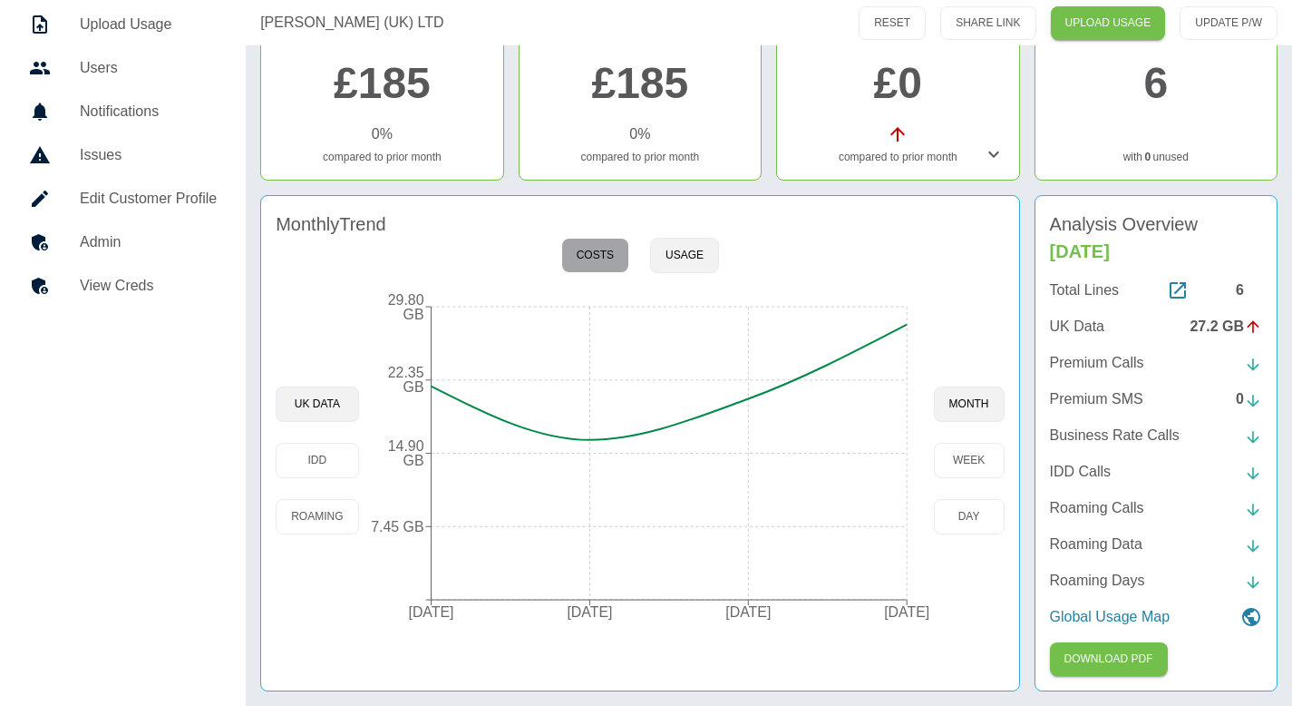
click at [602, 256] on button "Costs" at bounding box center [595, 255] width 68 height 35
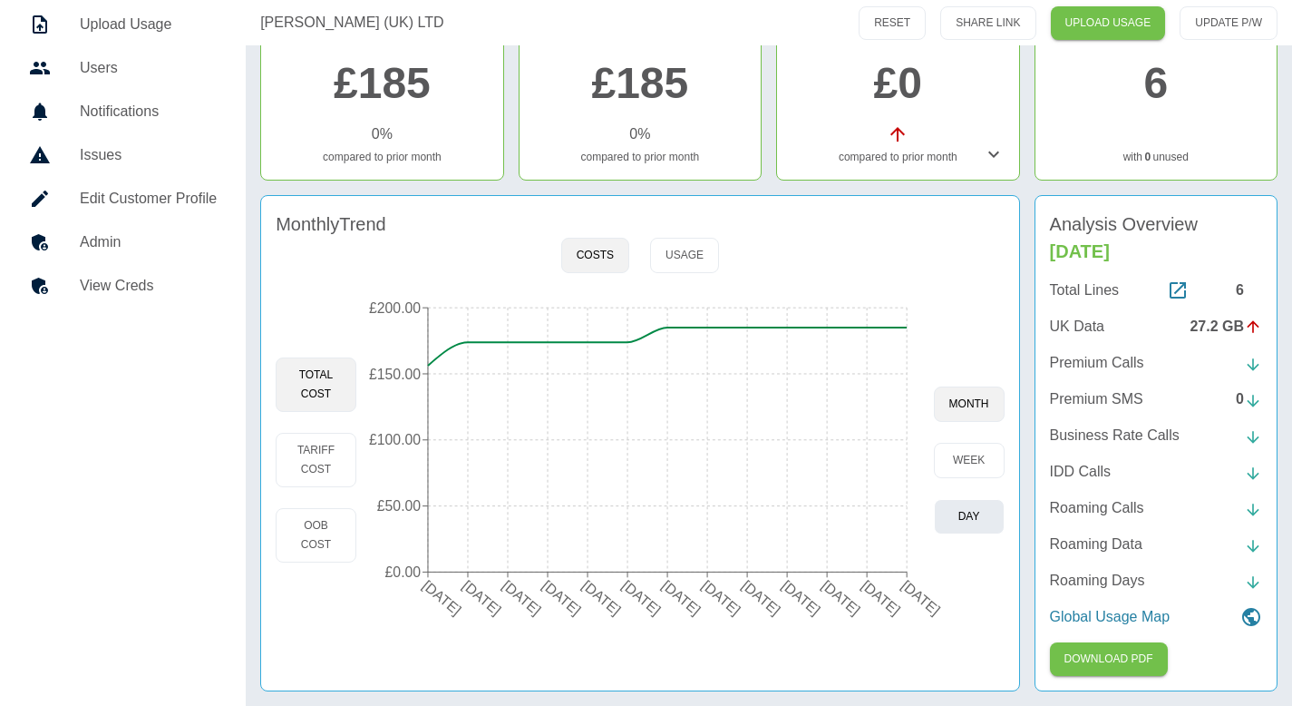
click at [974, 522] on button "day" at bounding box center [969, 516] width 71 height 35
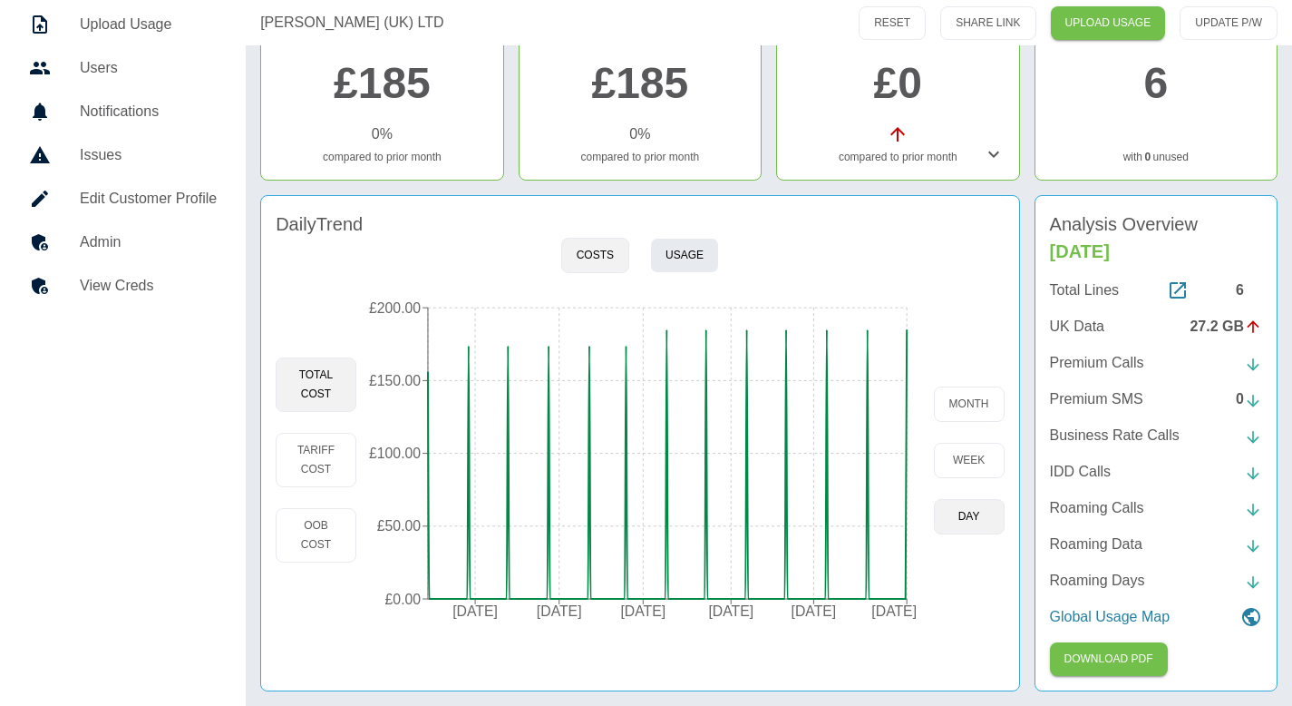
click at [689, 258] on button "Usage" at bounding box center [684, 255] width 69 height 35
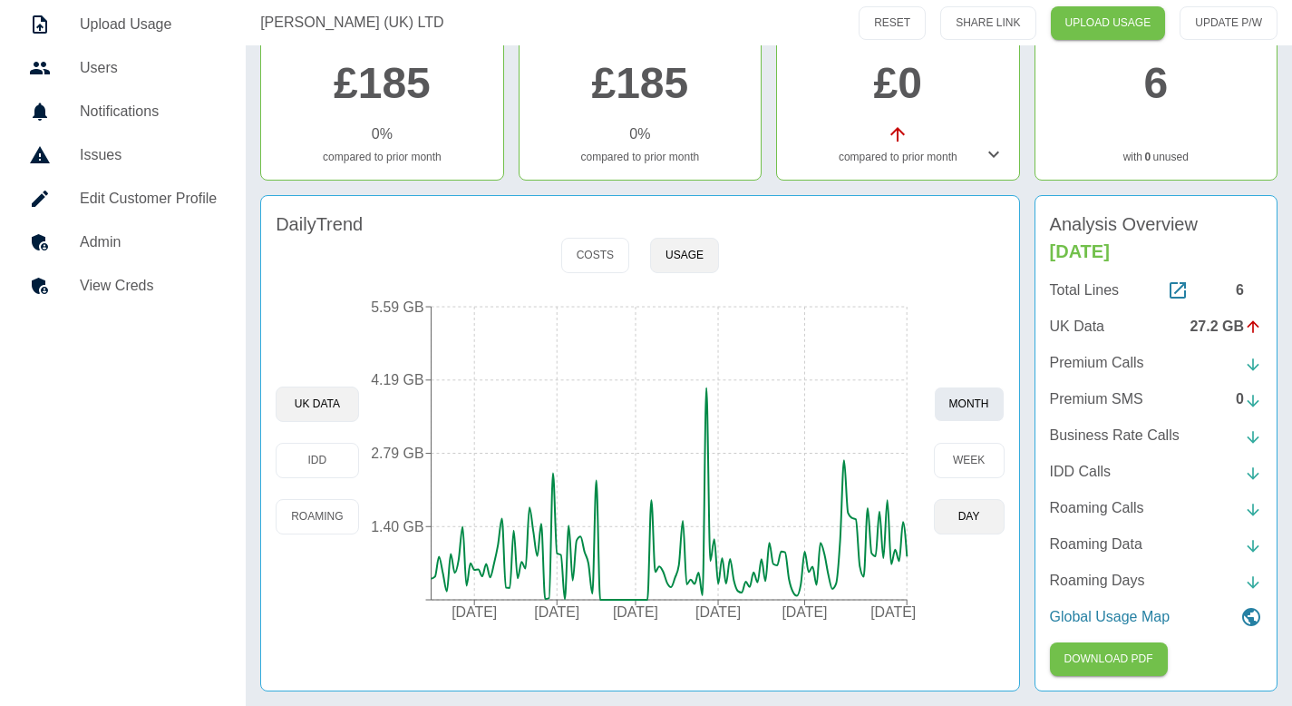
click at [981, 415] on button "month" at bounding box center [969, 403] width 71 height 35
